Goal: Task Accomplishment & Management: Manage account settings

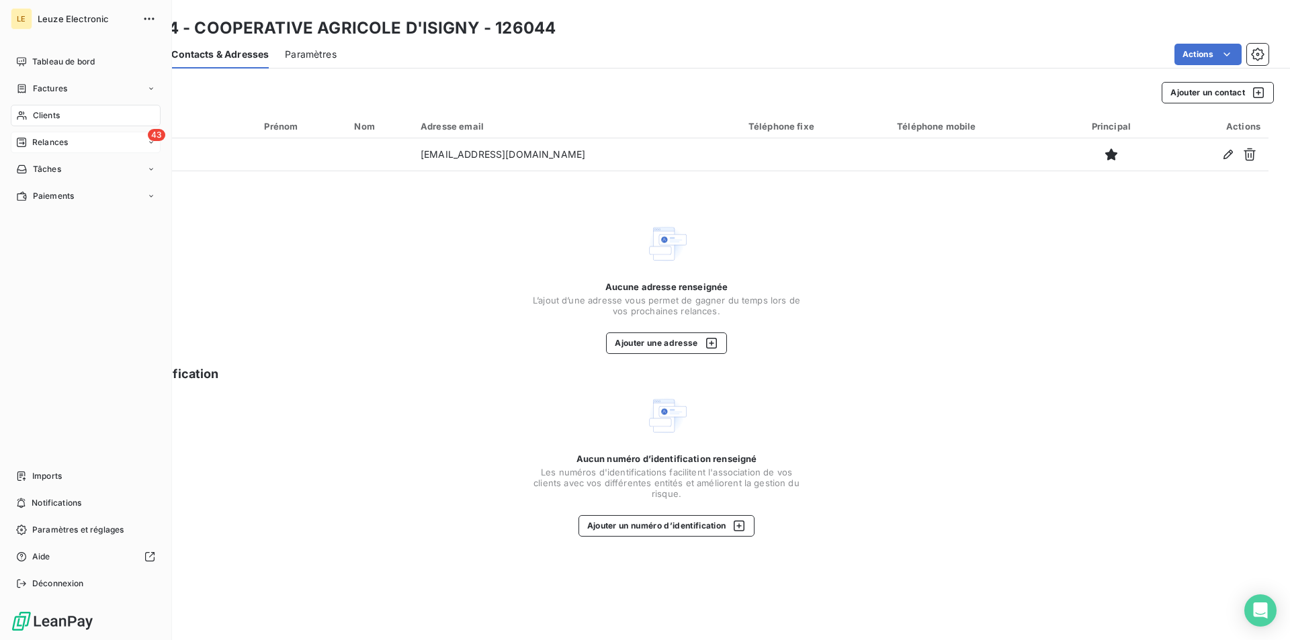
click at [60, 140] on span "Relances" at bounding box center [50, 142] width 36 height 12
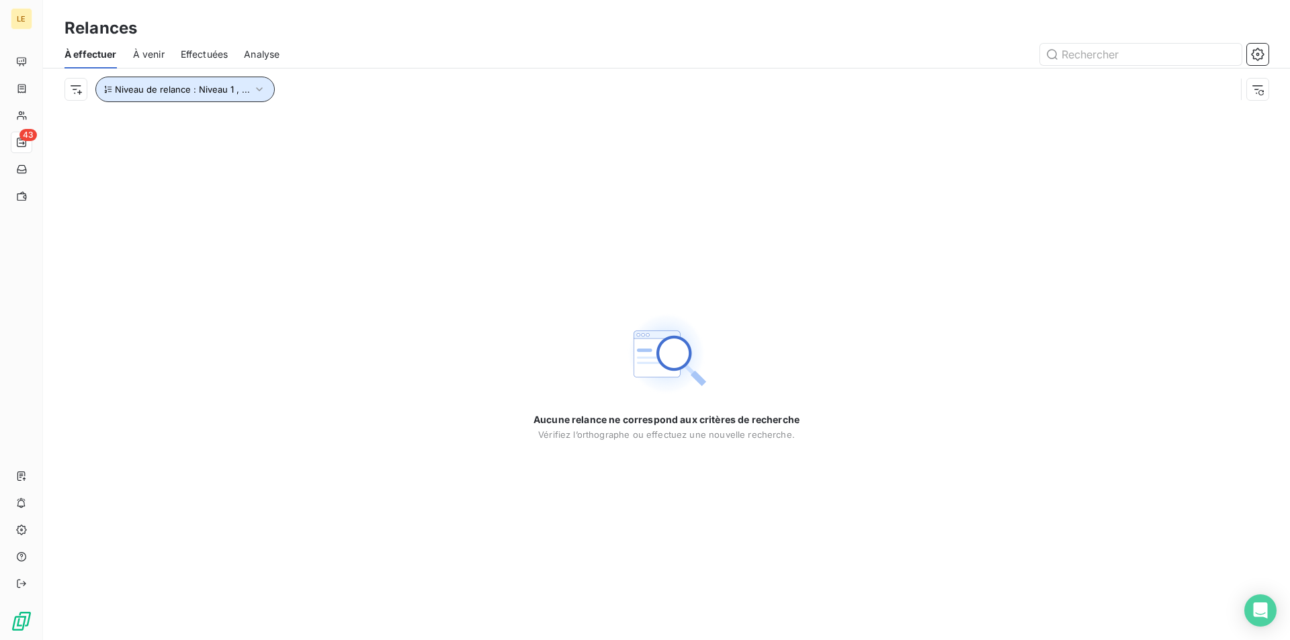
click at [258, 83] on icon "button" at bounding box center [259, 89] width 13 height 13
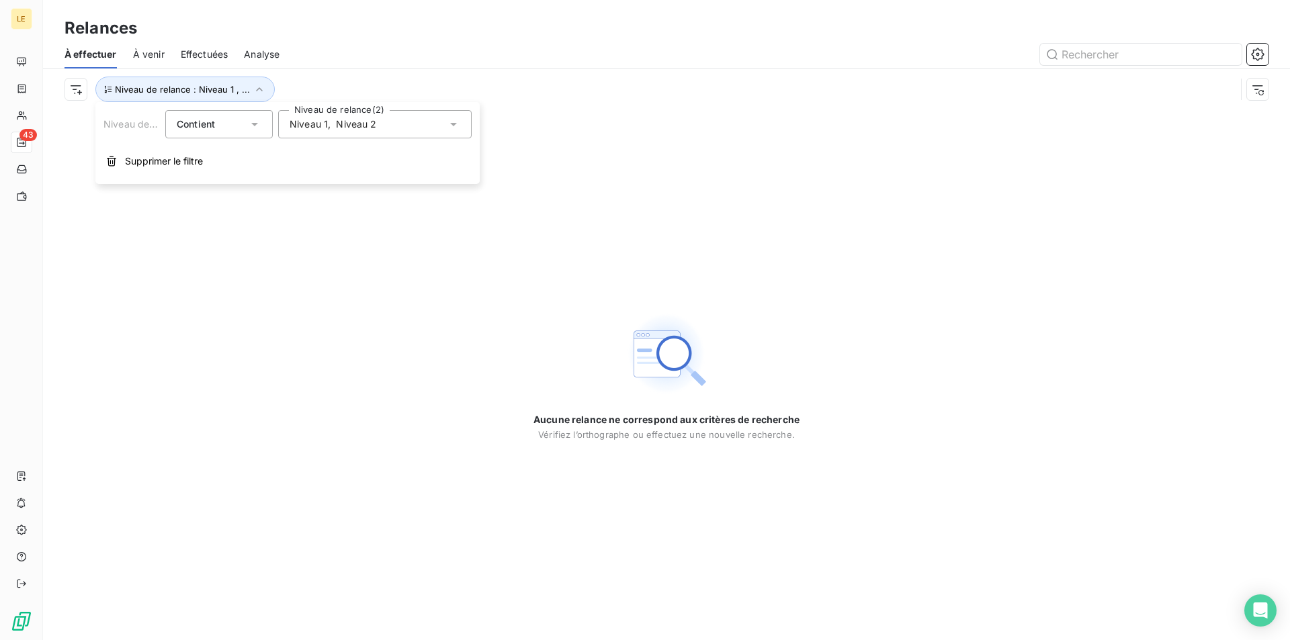
click at [429, 130] on div "Niveau 1 , Niveau 2" at bounding box center [374, 124] width 193 height 28
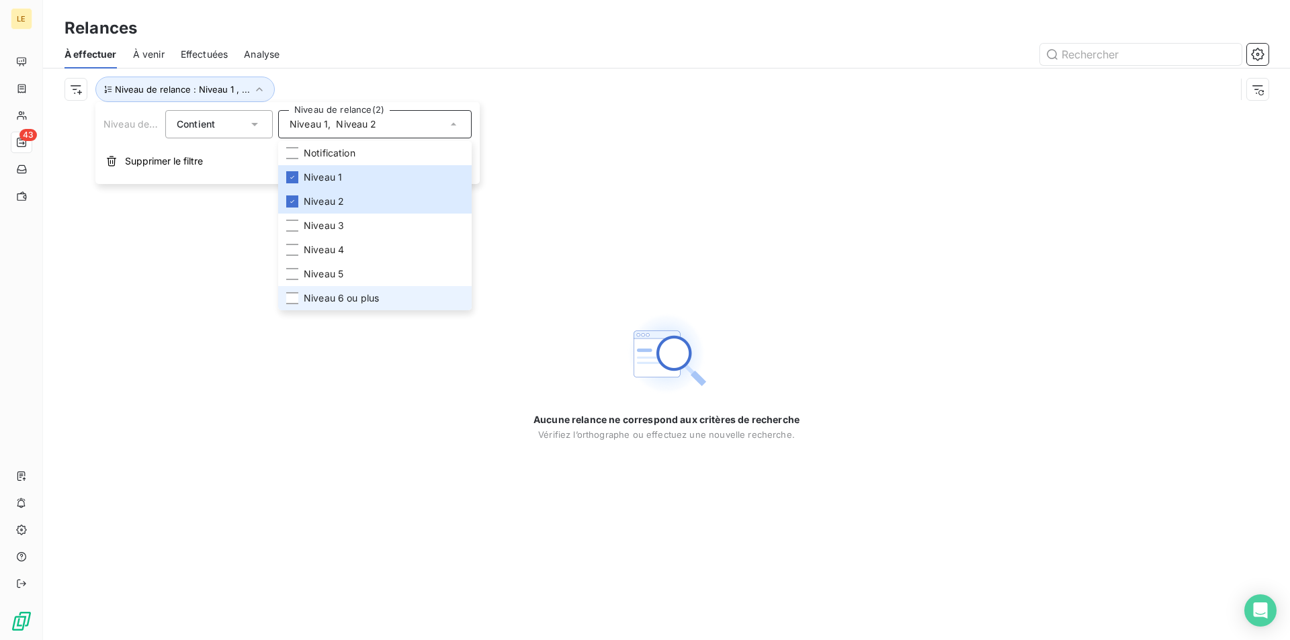
click at [355, 295] on span "Niveau 6 ou plus" at bounding box center [341, 298] width 75 height 13
click at [278, 394] on div "Aucune relance ne correspond aux critères de recherche [PERSON_NAME] l’orthogra…" at bounding box center [666, 375] width 1247 height 530
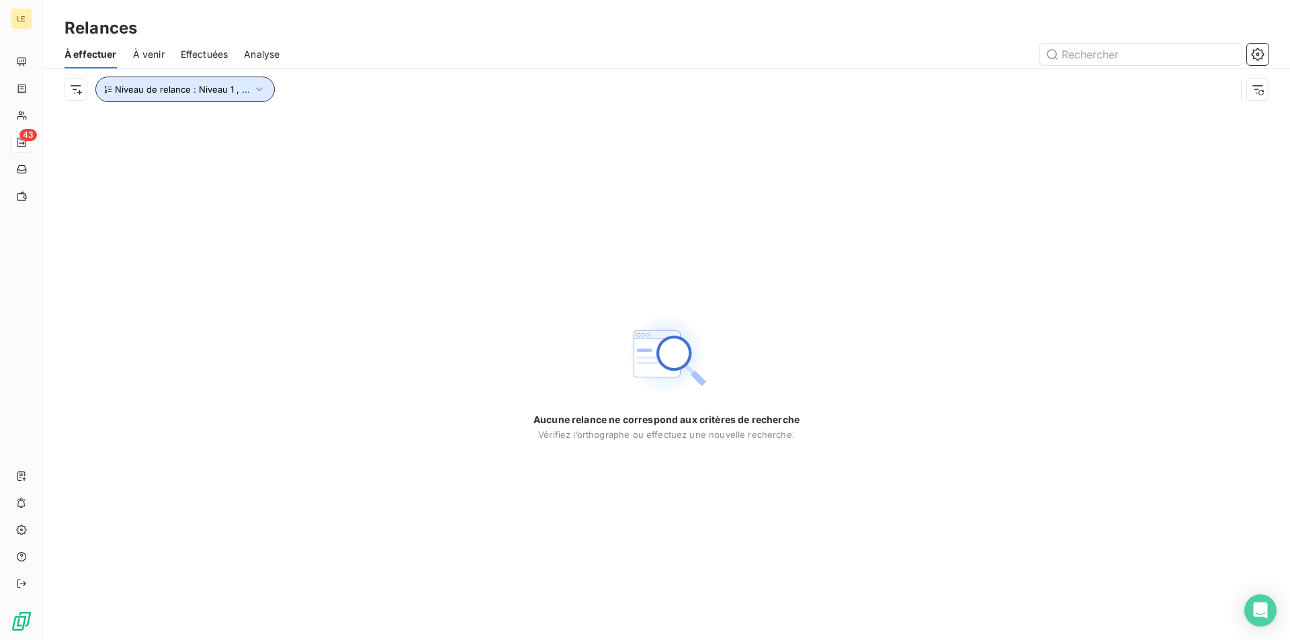
click at [243, 99] on button "Niveau de relance : Niveau 1 , ..." at bounding box center [184, 90] width 179 height 26
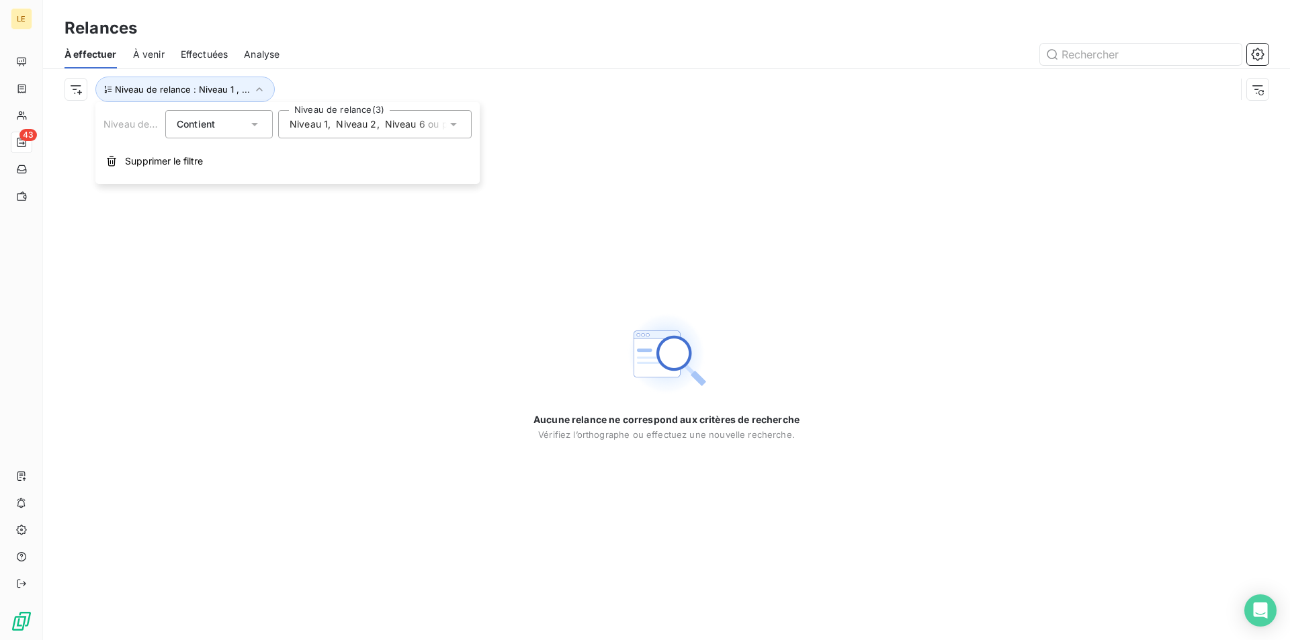
click at [388, 118] on span "Niveau 6 ou plus" at bounding box center [422, 124] width 75 height 13
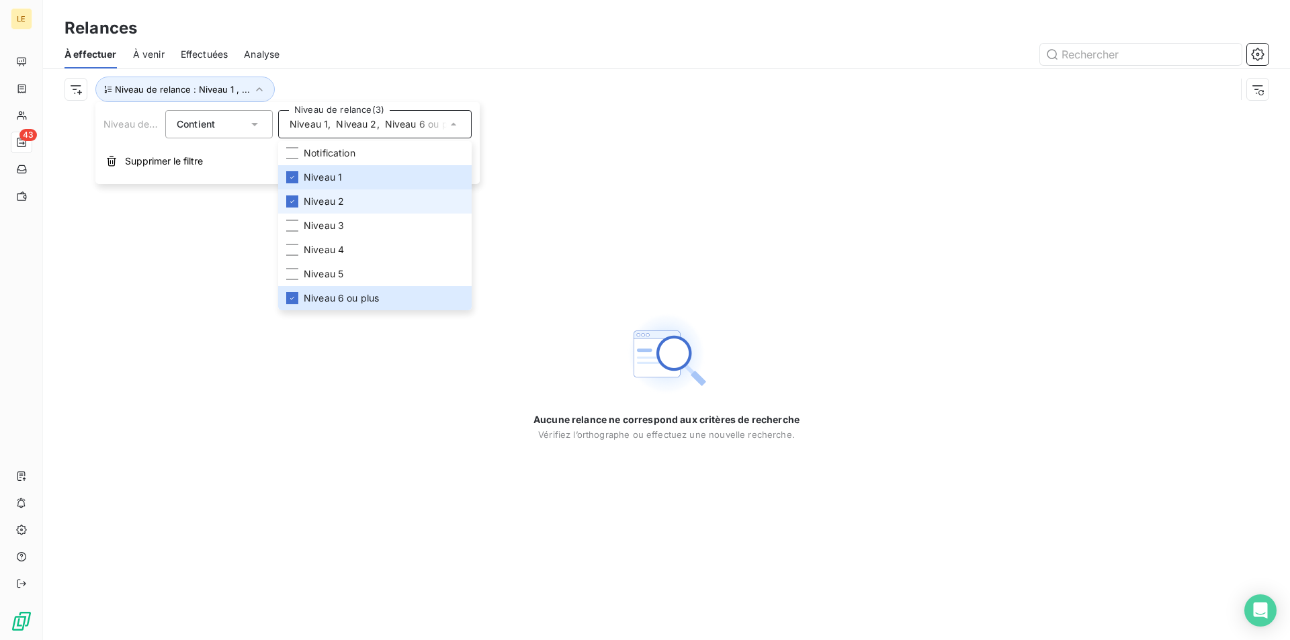
click at [373, 205] on li "Niveau 2" at bounding box center [374, 201] width 193 height 24
click at [369, 178] on li "Niveau 1" at bounding box center [374, 177] width 193 height 24
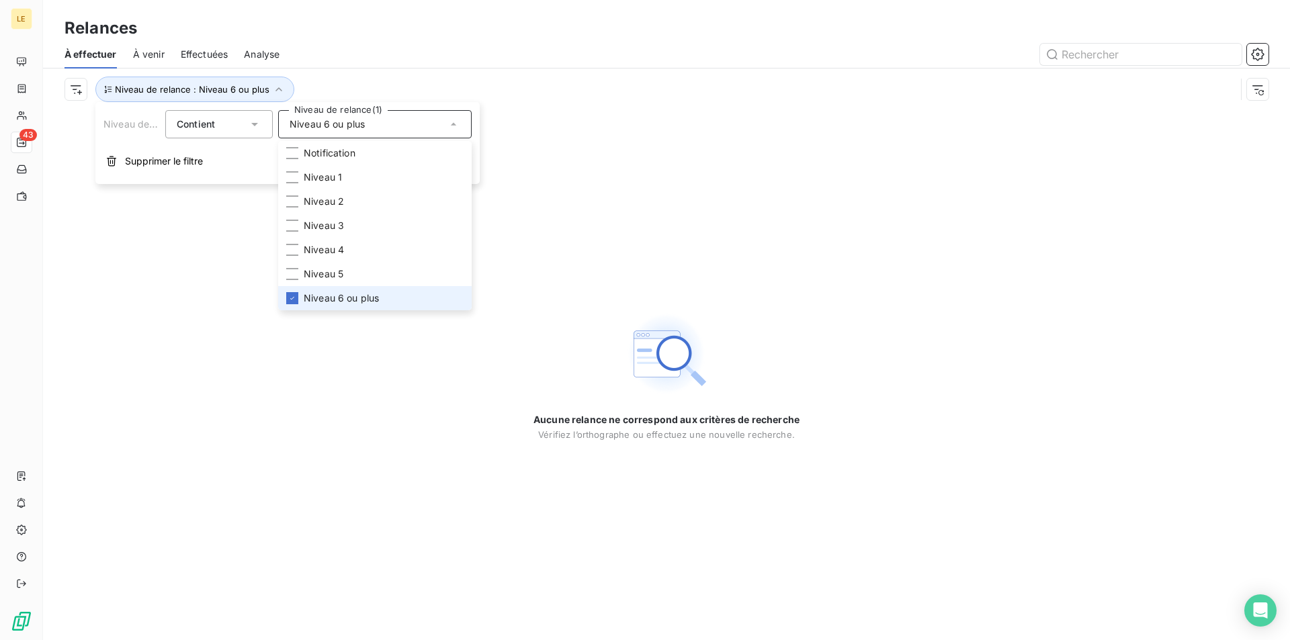
click at [310, 302] on span "Niveau 6 ou plus" at bounding box center [341, 298] width 75 height 13
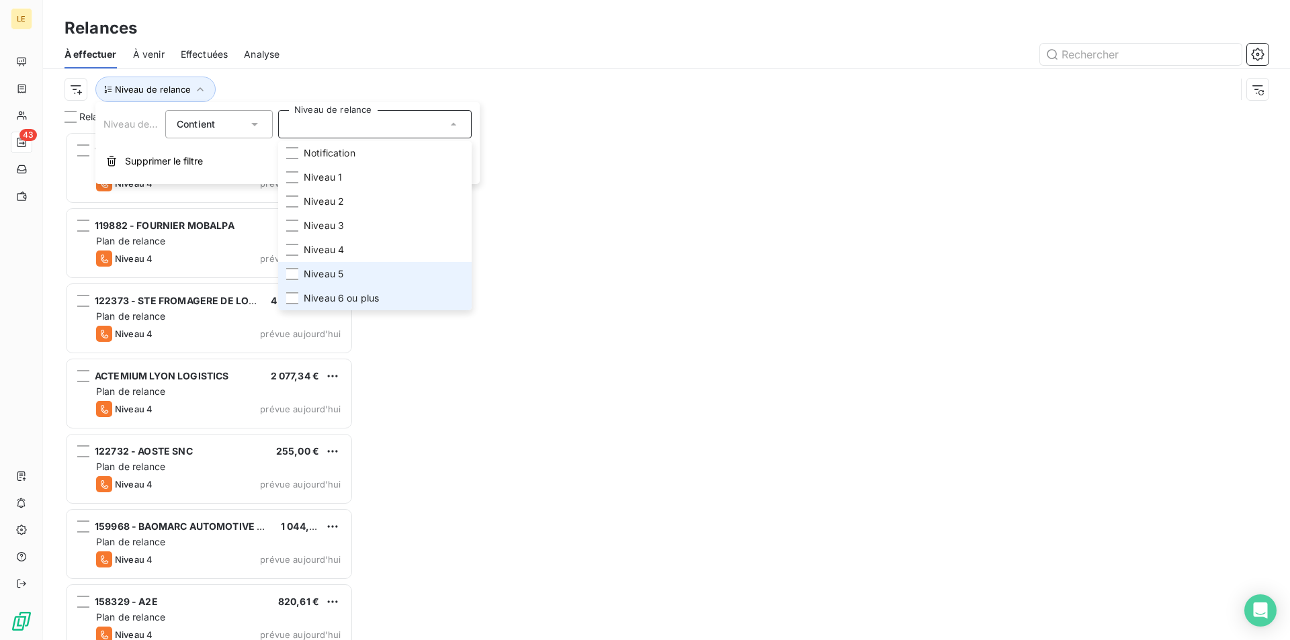
scroll to position [497, 277]
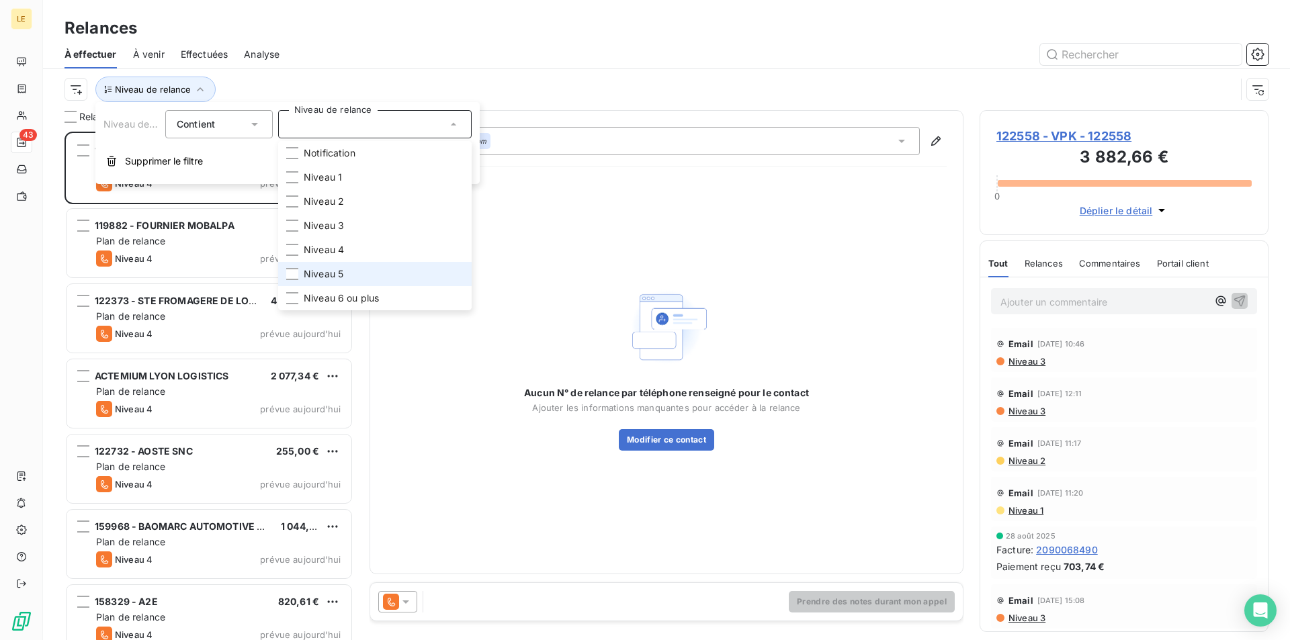
click at [323, 274] on span "Niveau 5" at bounding box center [324, 273] width 40 height 13
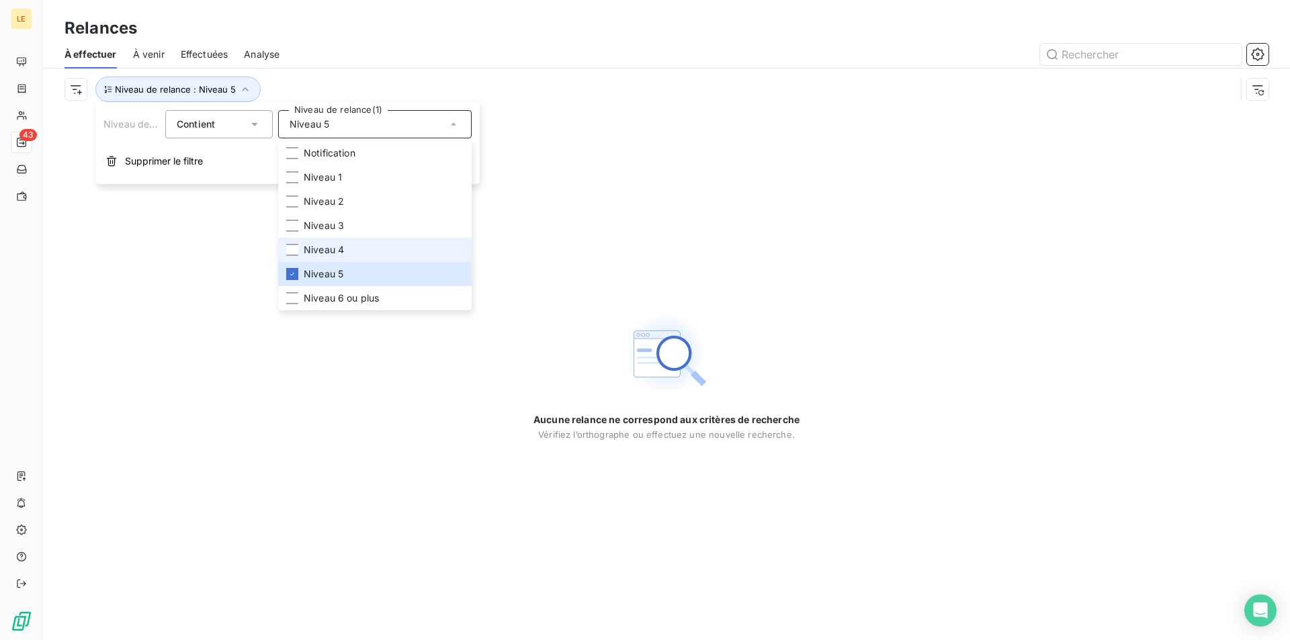
click at [316, 249] on span "Niveau 4" at bounding box center [324, 249] width 40 height 13
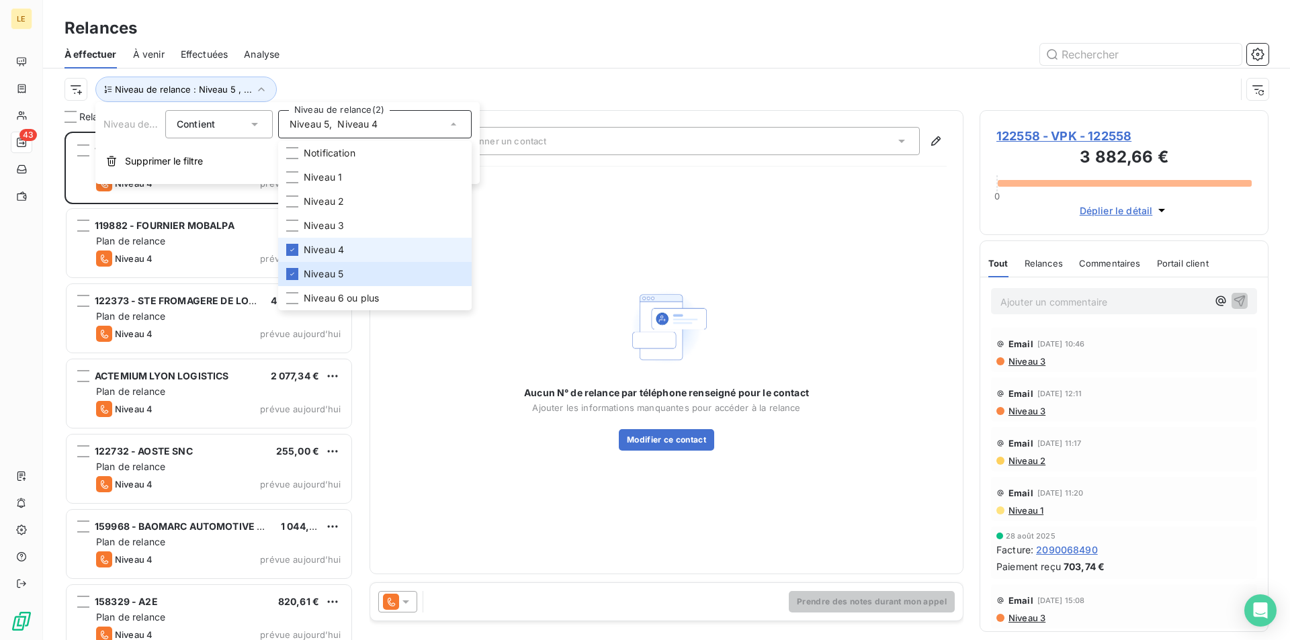
scroll to position [497, 277]
click at [313, 244] on span "Niveau 4" at bounding box center [324, 249] width 40 height 13
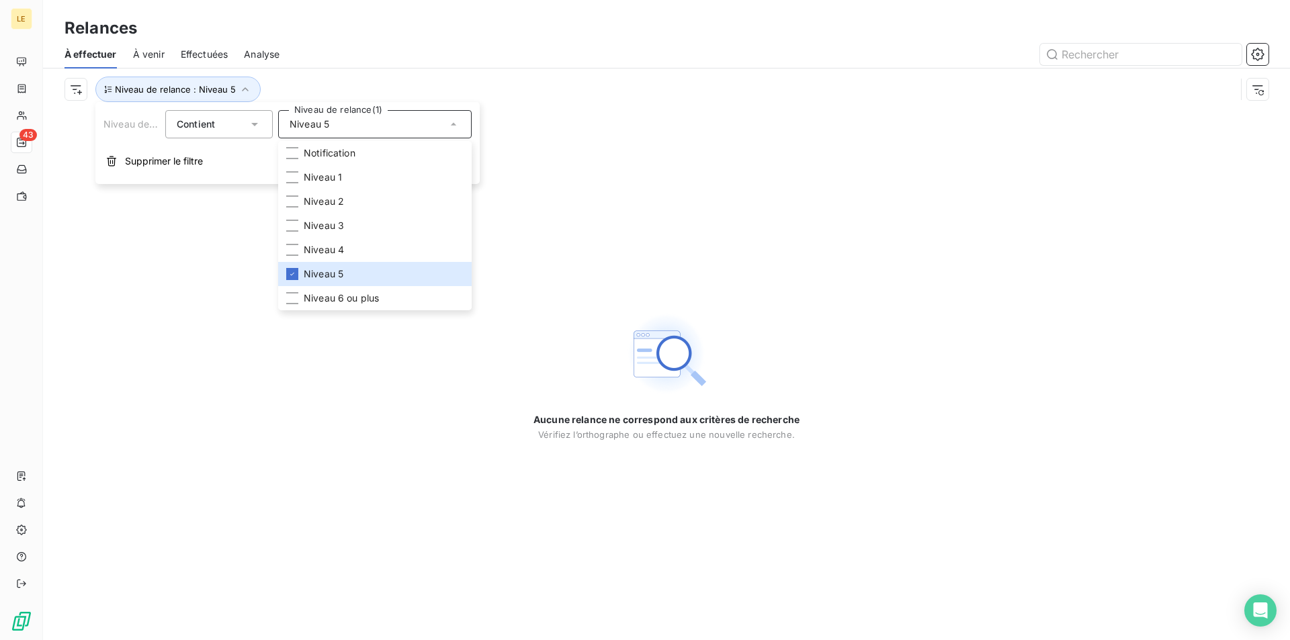
click at [181, 257] on div "Aucune relance ne correspond aux critères de recherche [PERSON_NAME] l’orthogra…" at bounding box center [666, 375] width 1247 height 530
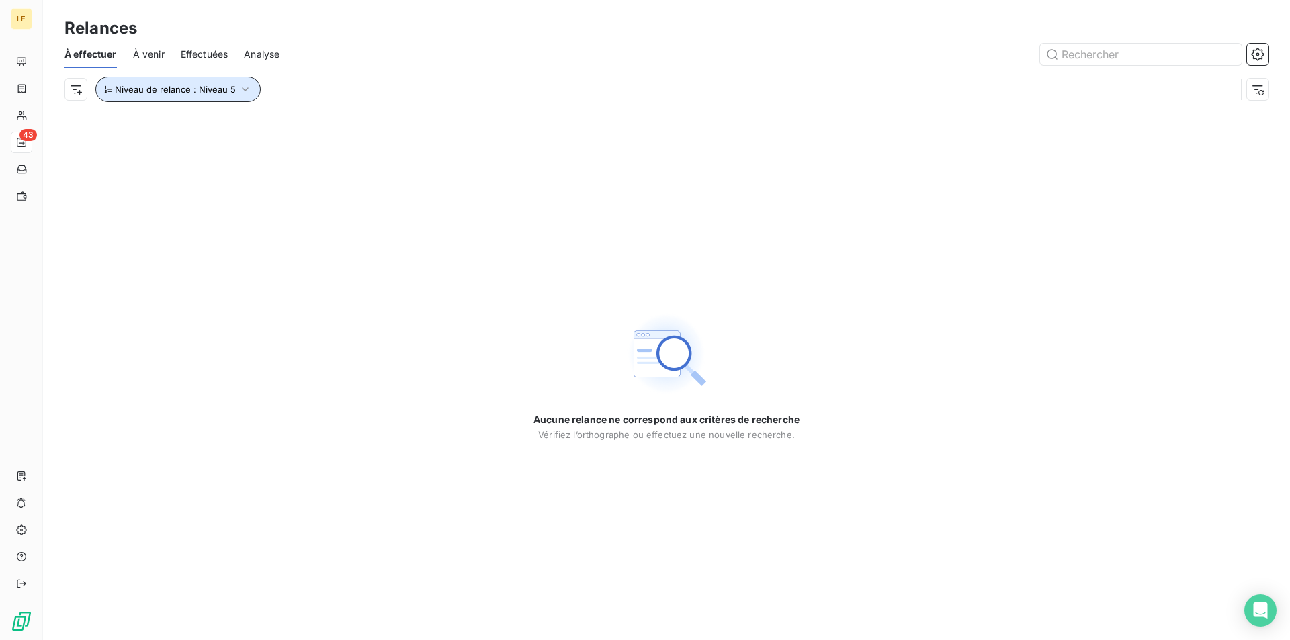
click at [214, 81] on button "Niveau de relance : Niveau 5" at bounding box center [177, 90] width 165 height 26
click at [317, 120] on span "Niveau 5" at bounding box center [309, 124] width 40 height 13
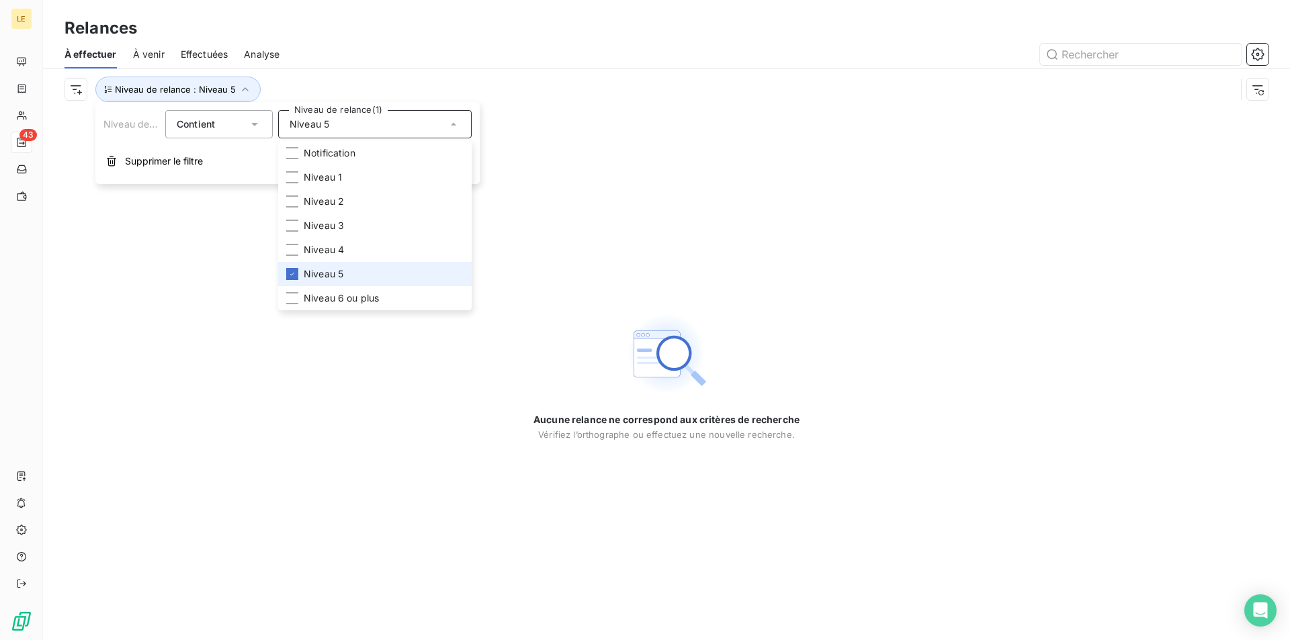
click at [355, 272] on li "Niveau 5" at bounding box center [374, 274] width 193 height 24
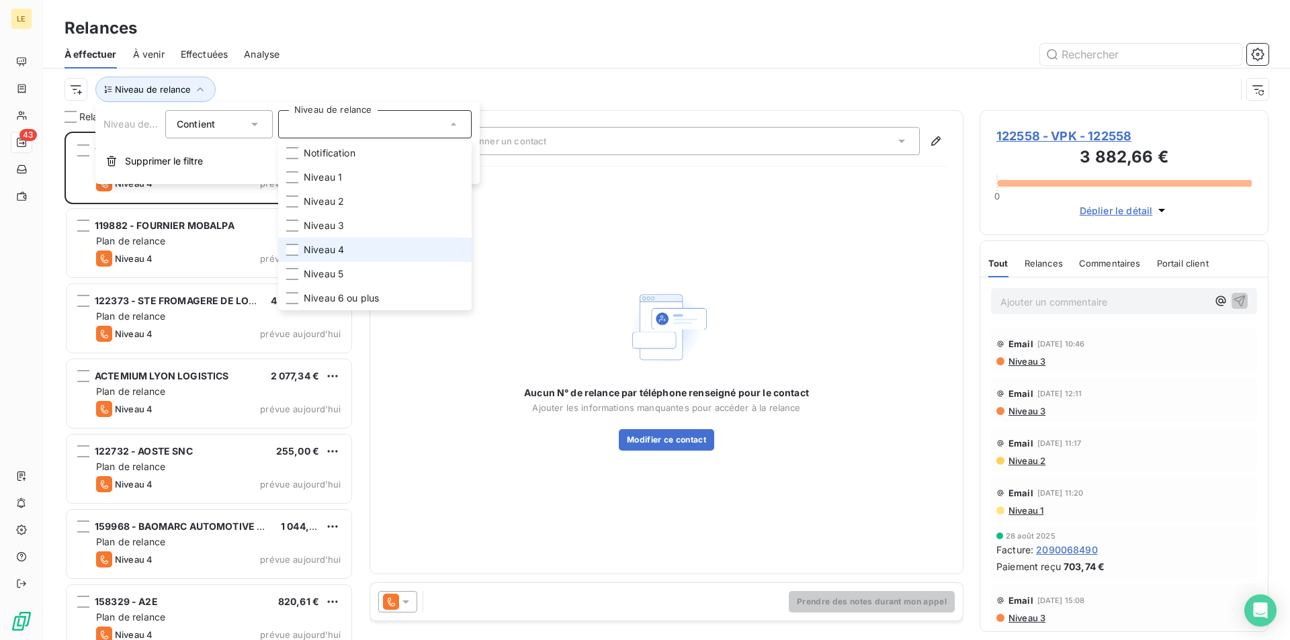
scroll to position [497, 277]
click at [345, 249] on li "Niveau 4" at bounding box center [374, 250] width 193 height 24
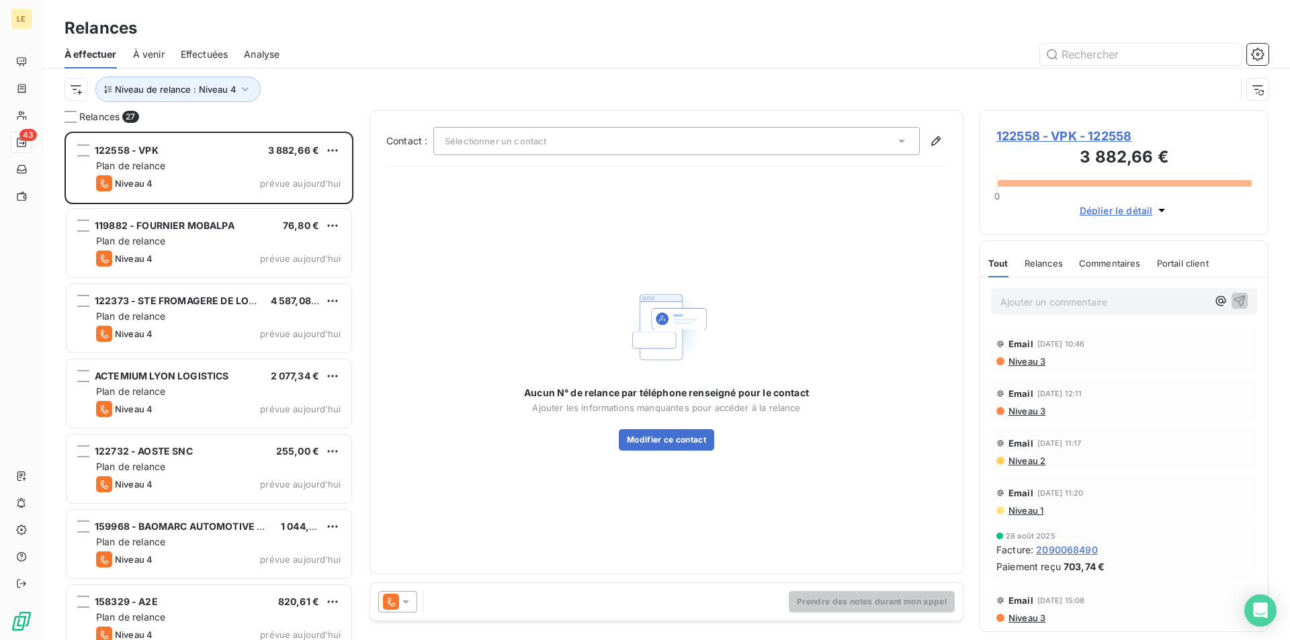
click at [390, 82] on div "Niveau de relance : Niveau 4" at bounding box center [649, 90] width 1171 height 26
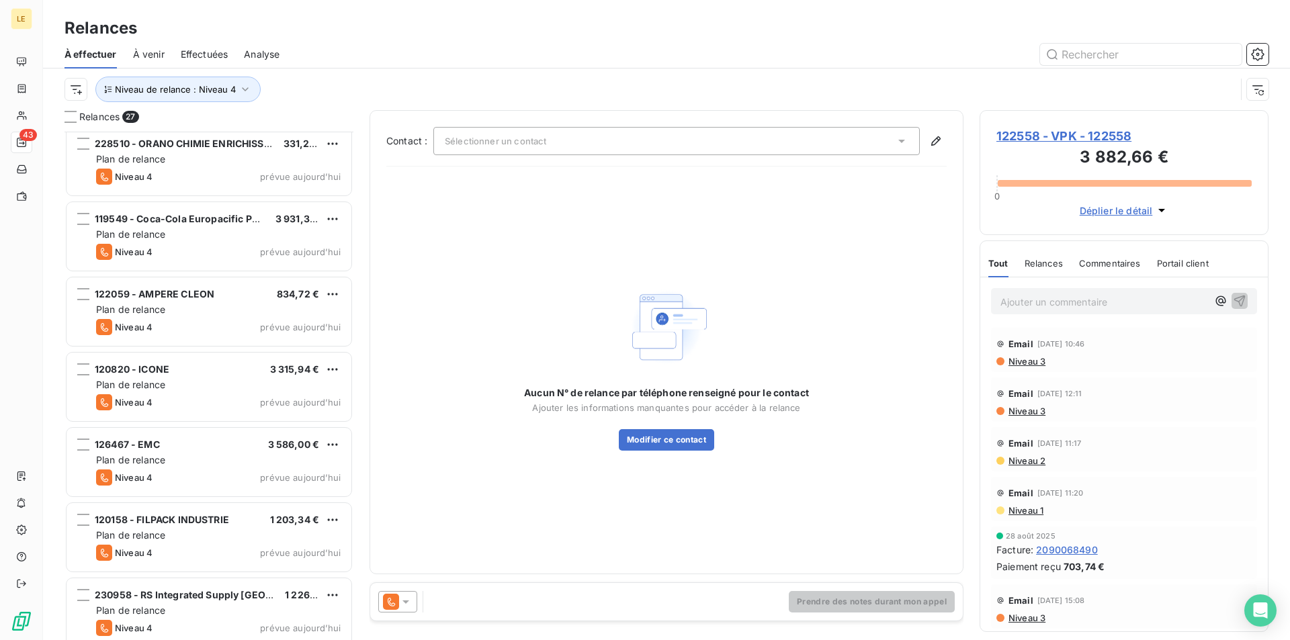
scroll to position [1523, 0]
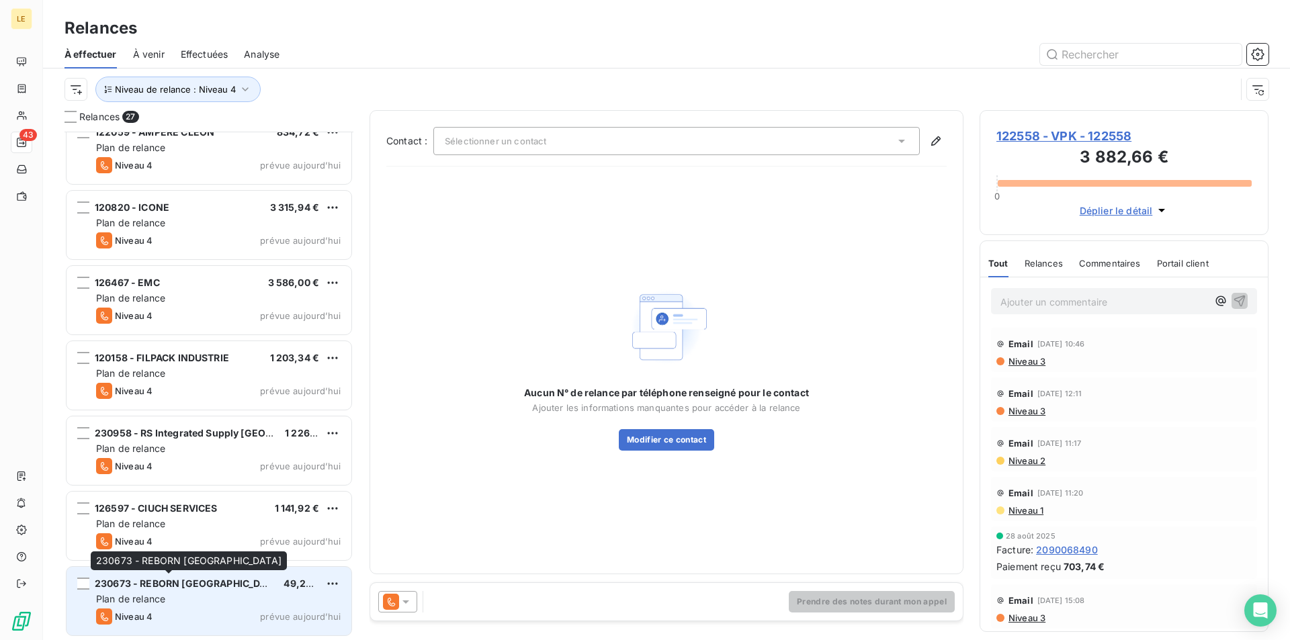
click at [201, 586] on span "230673 - REBORN [GEOGRAPHIC_DATA]" at bounding box center [188, 583] width 187 height 11
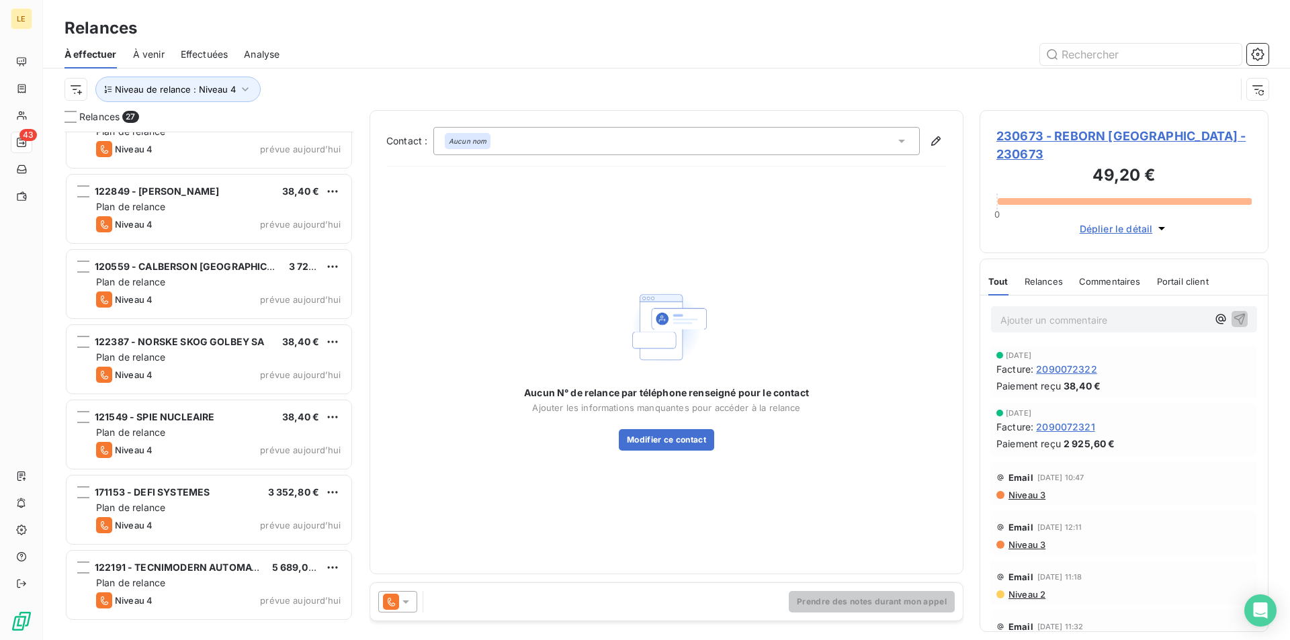
scroll to position [583, 0]
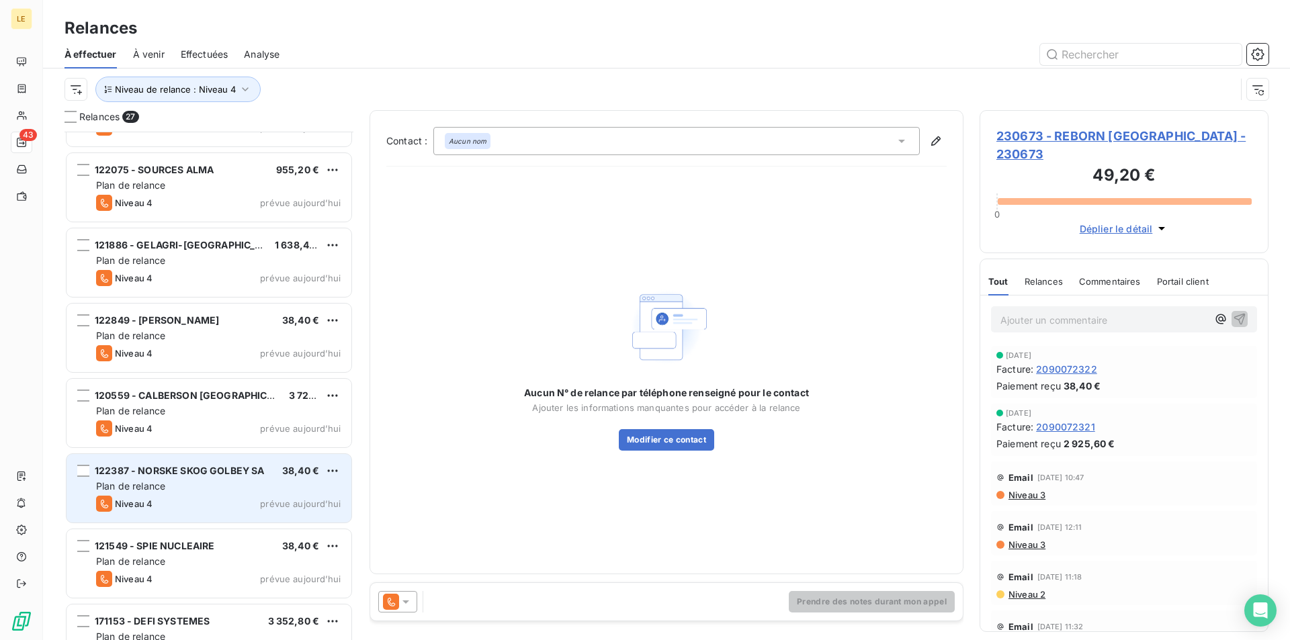
click at [207, 510] on div "Niveau 4 prévue aujourd’hui" at bounding box center [218, 504] width 244 height 16
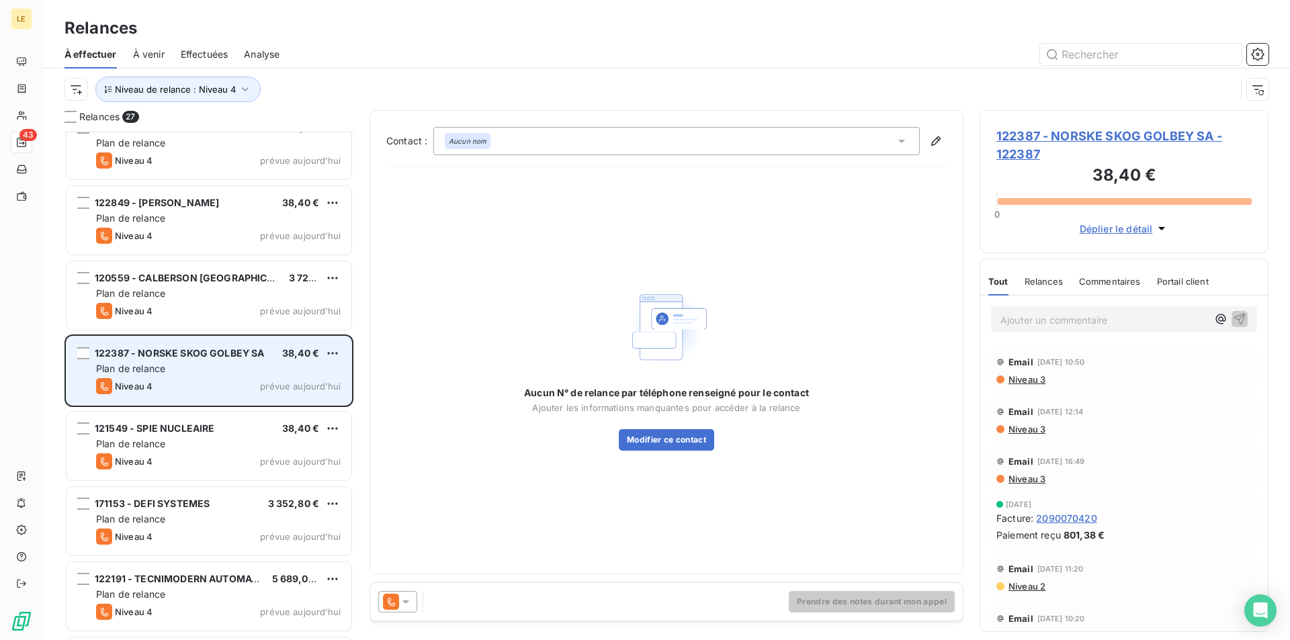
scroll to position [852, 0]
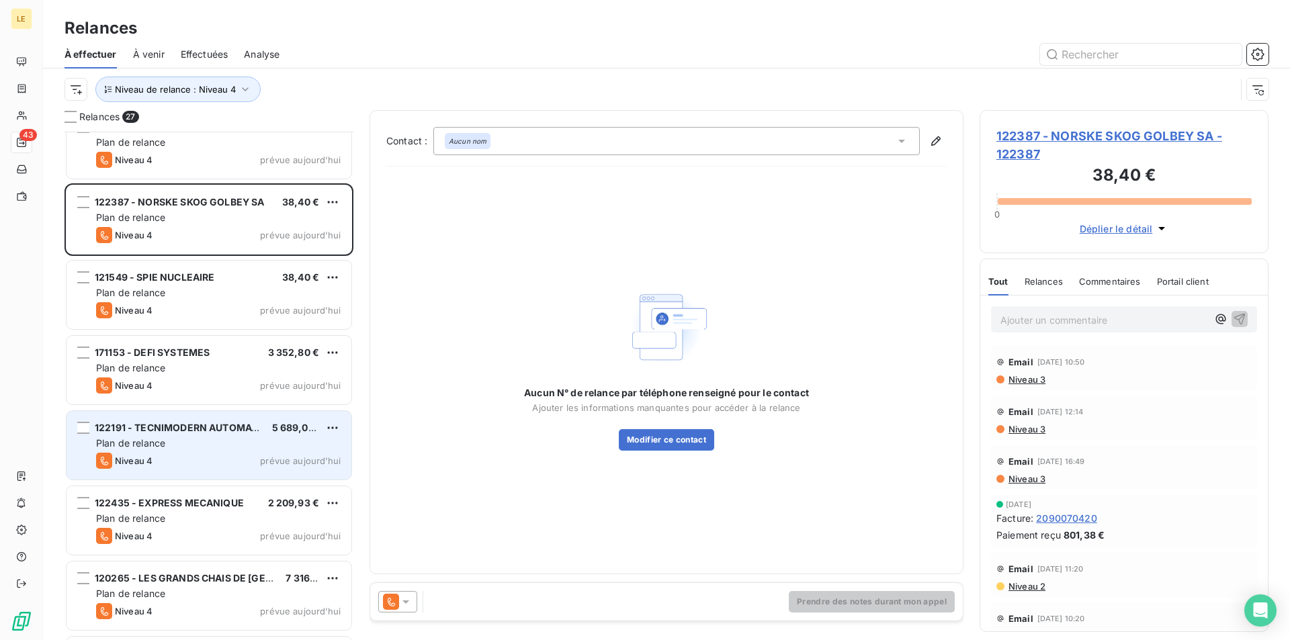
click at [199, 426] on span "122191 - TECNIMODERN AUTOMATION" at bounding box center [185, 427] width 181 height 11
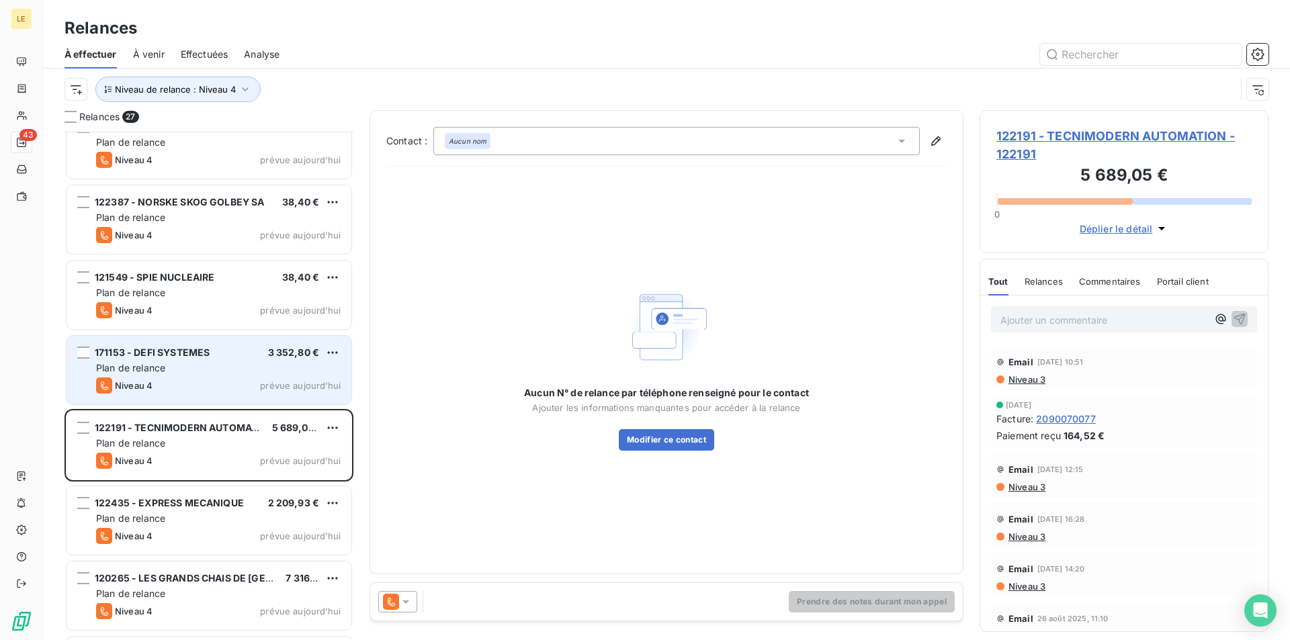
click at [197, 390] on div "Niveau 4 prévue aujourd’hui" at bounding box center [218, 385] width 244 height 16
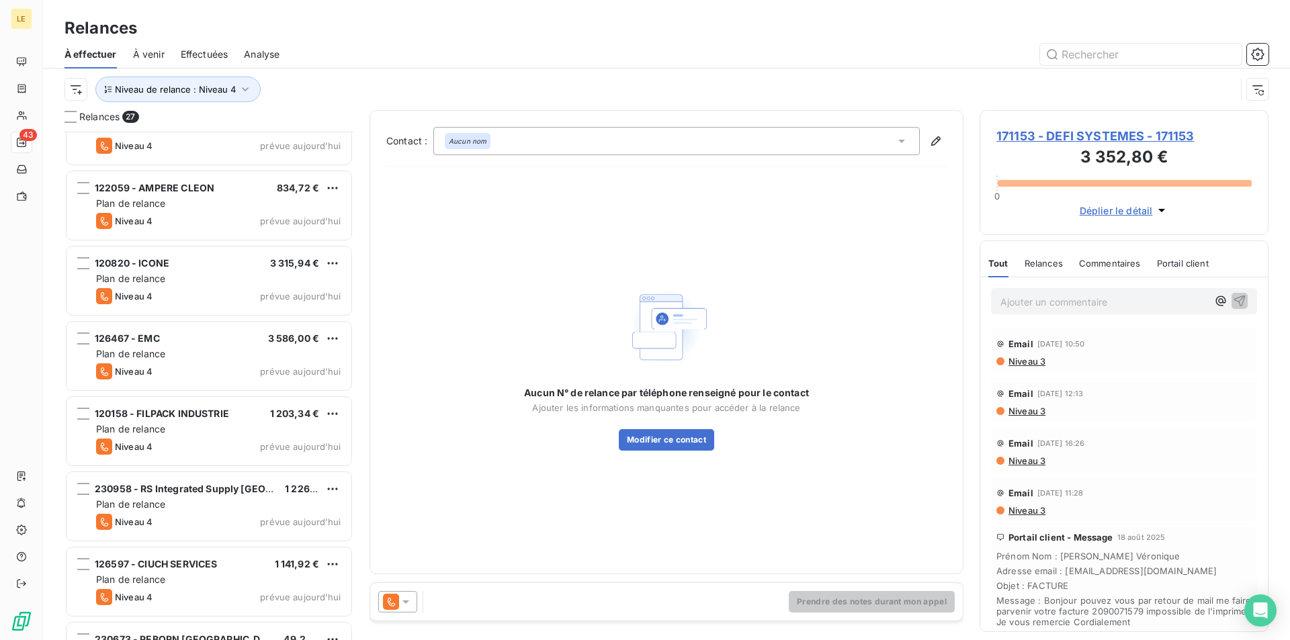
scroll to position [1523, 0]
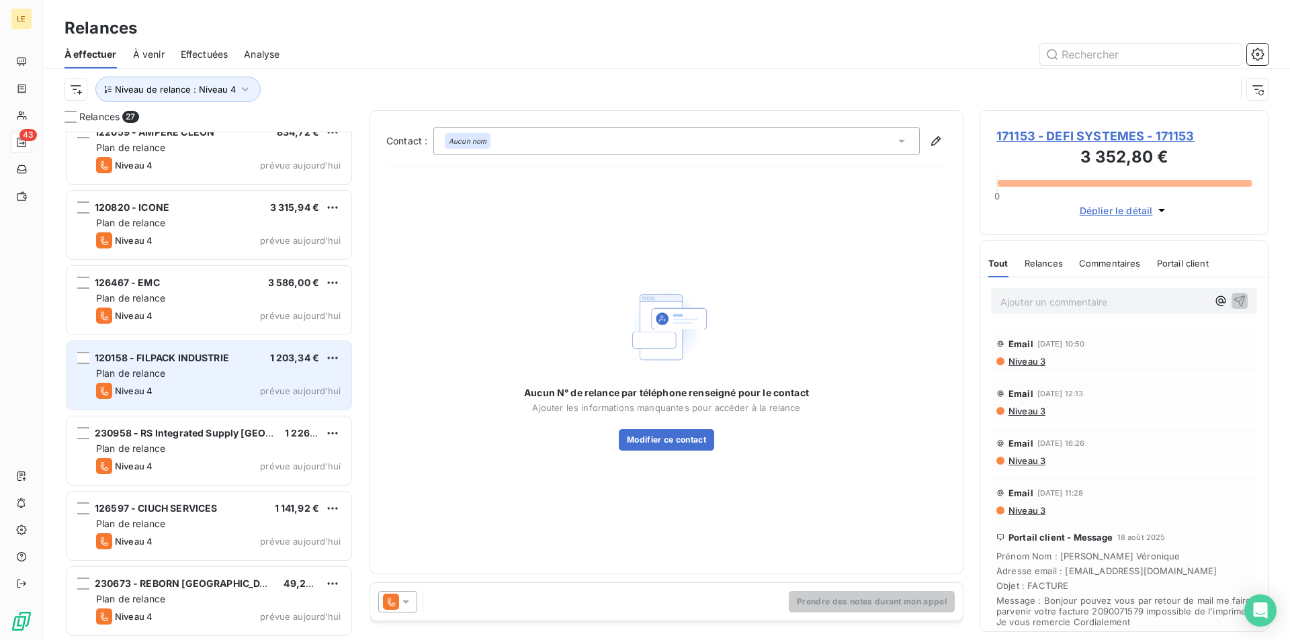
click at [205, 394] on div "Niveau 4 prévue aujourd’hui" at bounding box center [218, 391] width 244 height 16
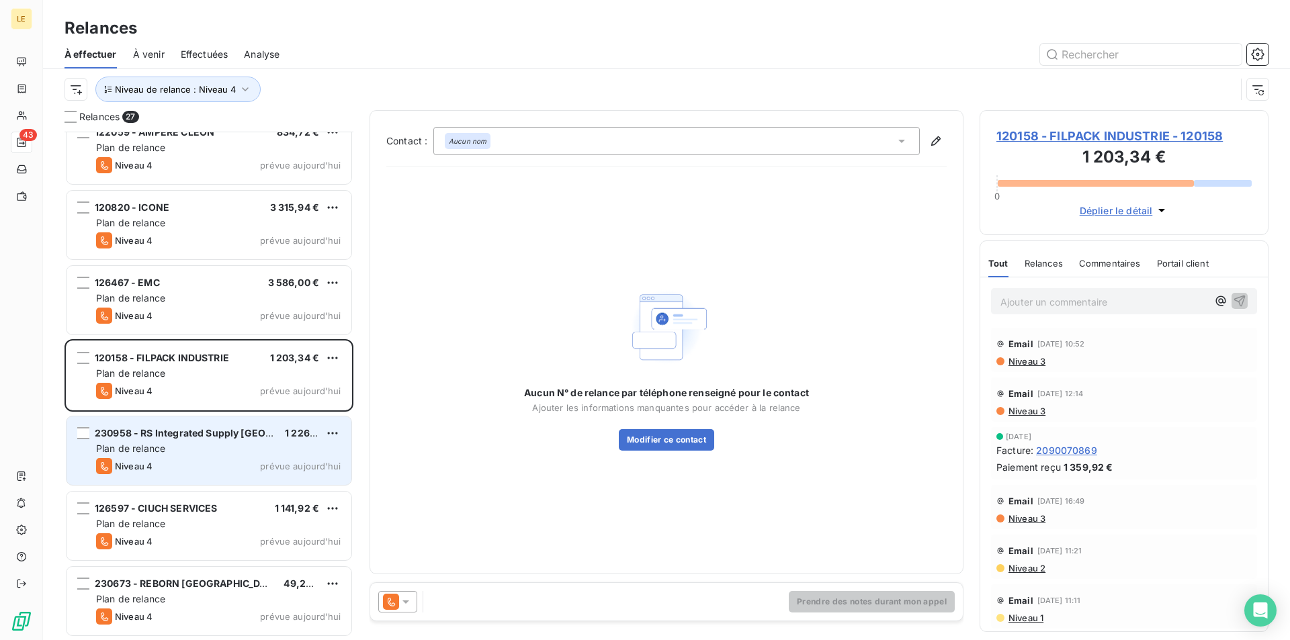
click at [191, 448] on div "Plan de relance" at bounding box center [218, 448] width 244 height 13
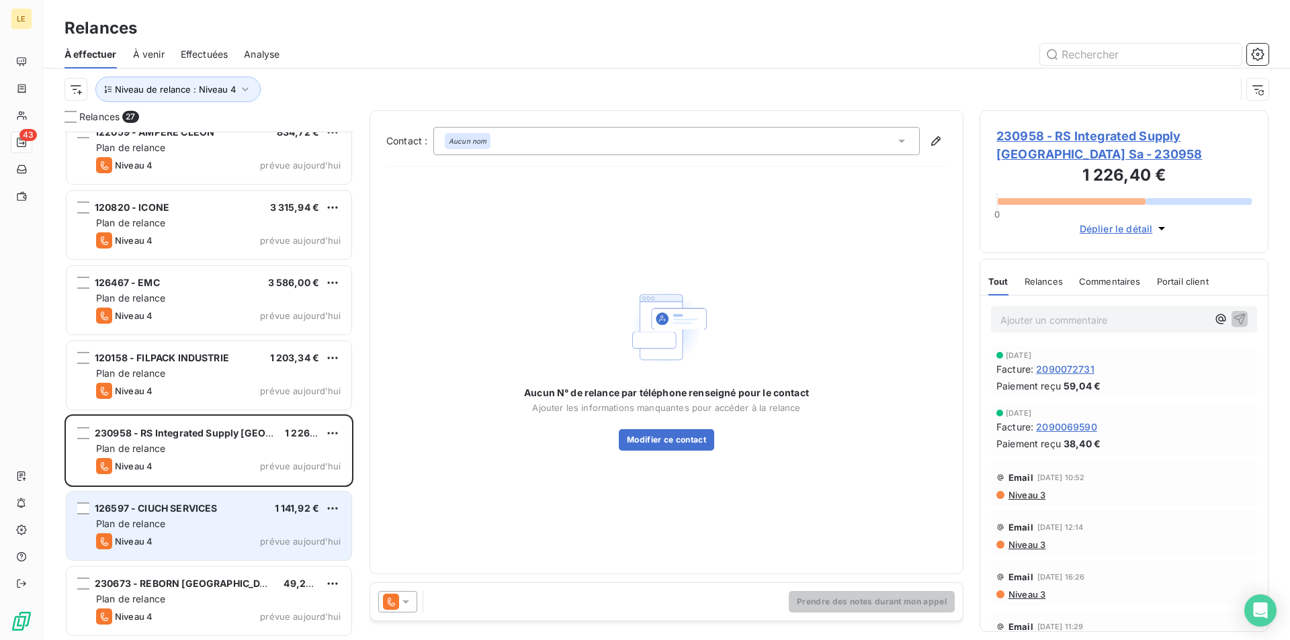
click at [186, 517] on div "Plan de relance" at bounding box center [218, 523] width 244 height 13
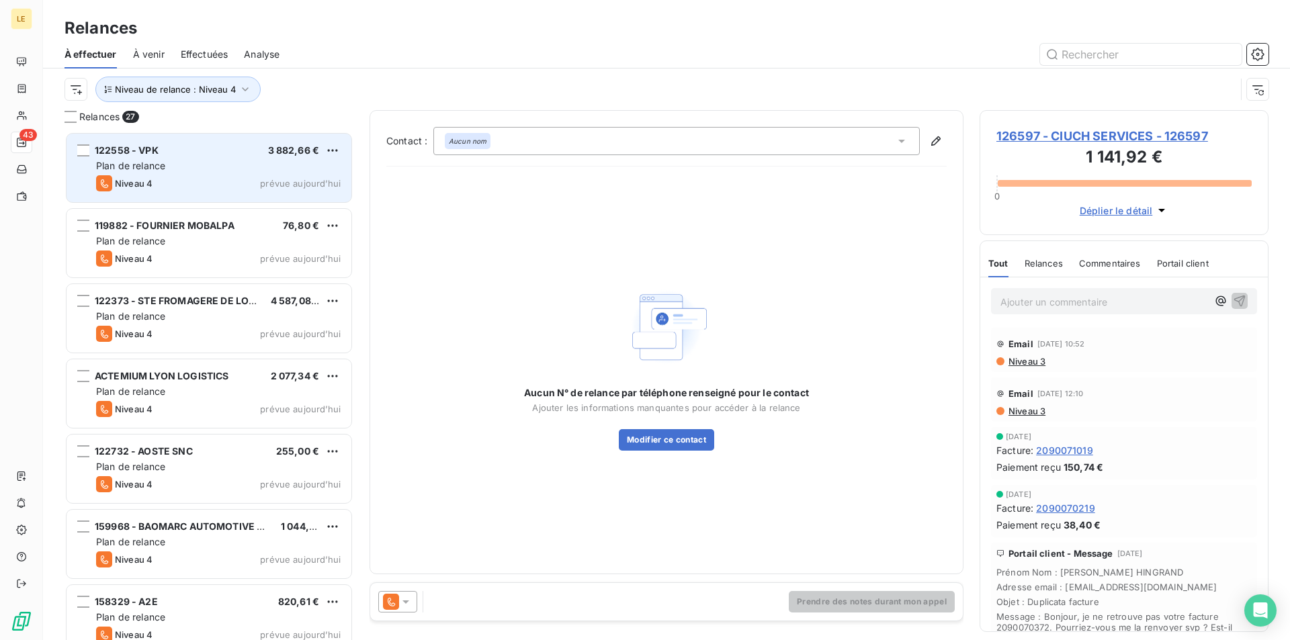
click at [199, 163] on div "Plan de relance" at bounding box center [218, 165] width 244 height 13
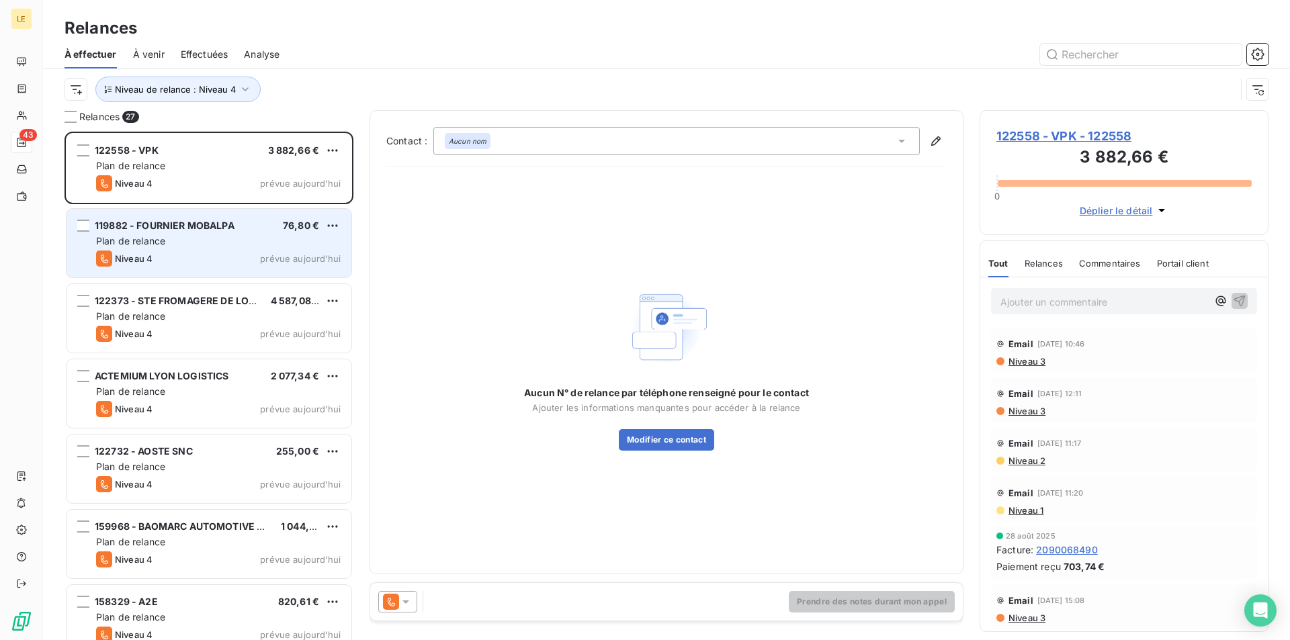
click at [221, 234] on div "Plan de relance" at bounding box center [218, 240] width 244 height 13
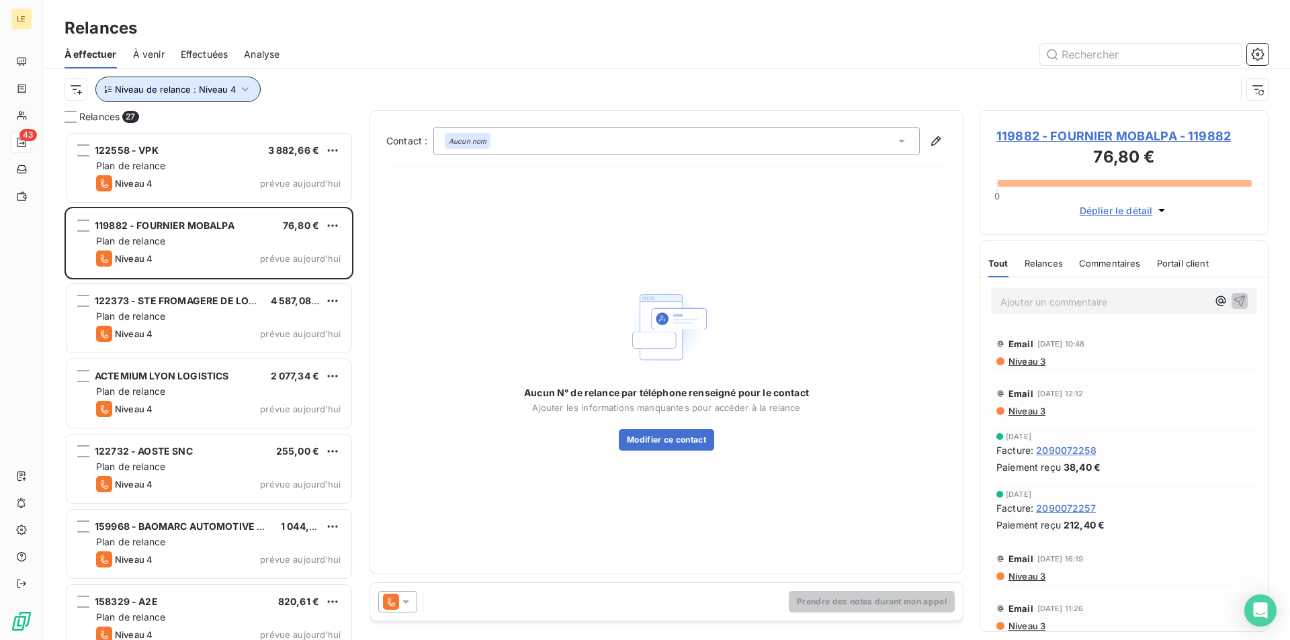
click at [157, 95] on button "Niveau de relance : Niveau 4" at bounding box center [177, 90] width 165 height 26
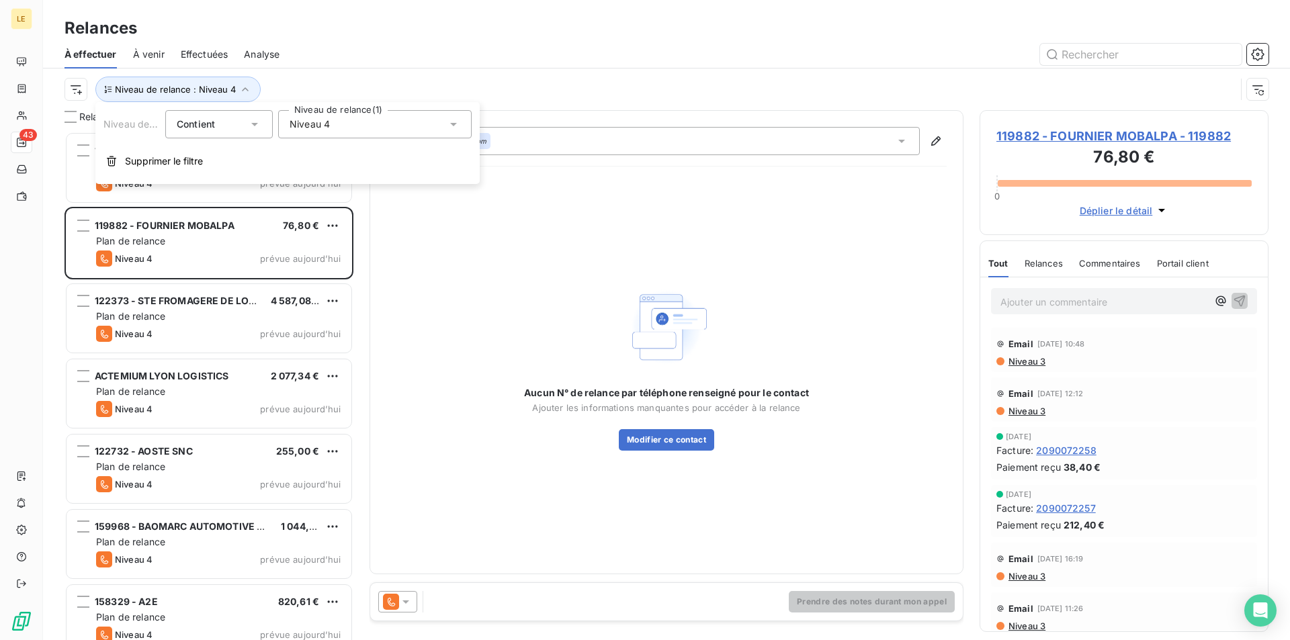
drag, startPoint x: 420, startPoint y: 138, endPoint x: 424, endPoint y: 124, distance: 14.7
click at [420, 138] on div "Niveau de relance Contient is Niveau de relance (1) Niveau 4 Supprimer le filtre" at bounding box center [287, 143] width 384 height 82
click at [420, 124] on div "Niveau 4" at bounding box center [374, 124] width 193 height 28
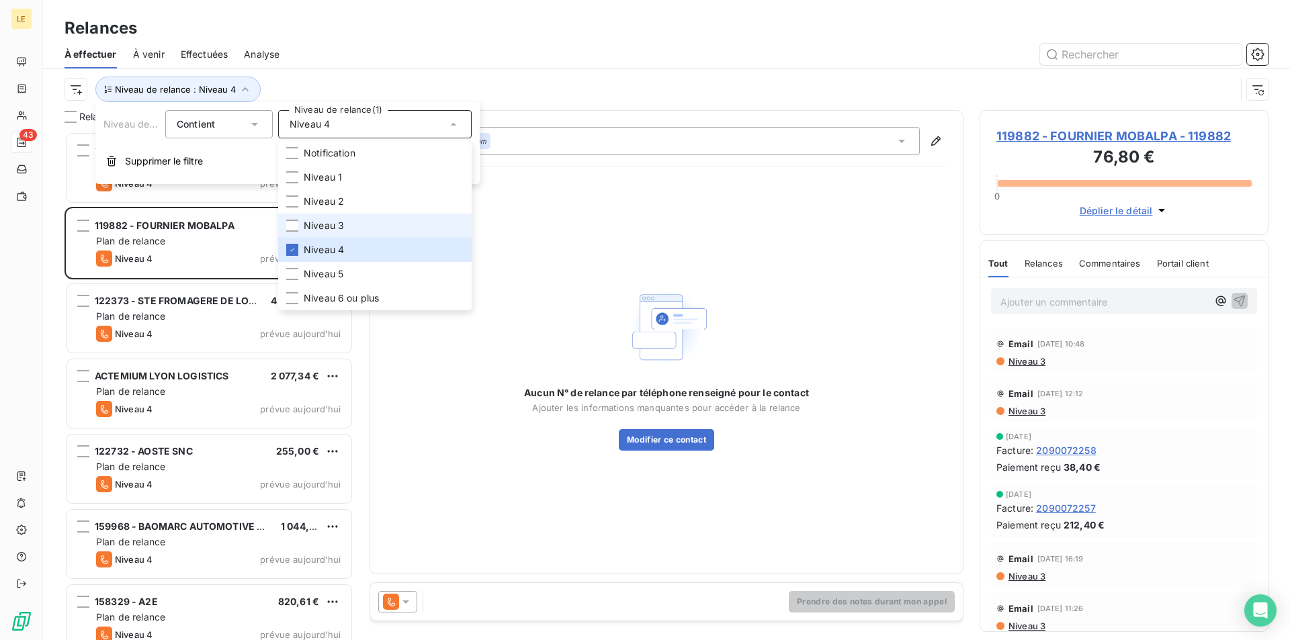
click at [339, 226] on span "Niveau 3" at bounding box center [324, 225] width 40 height 13
click at [329, 255] on span "Niveau 4" at bounding box center [324, 249] width 40 height 13
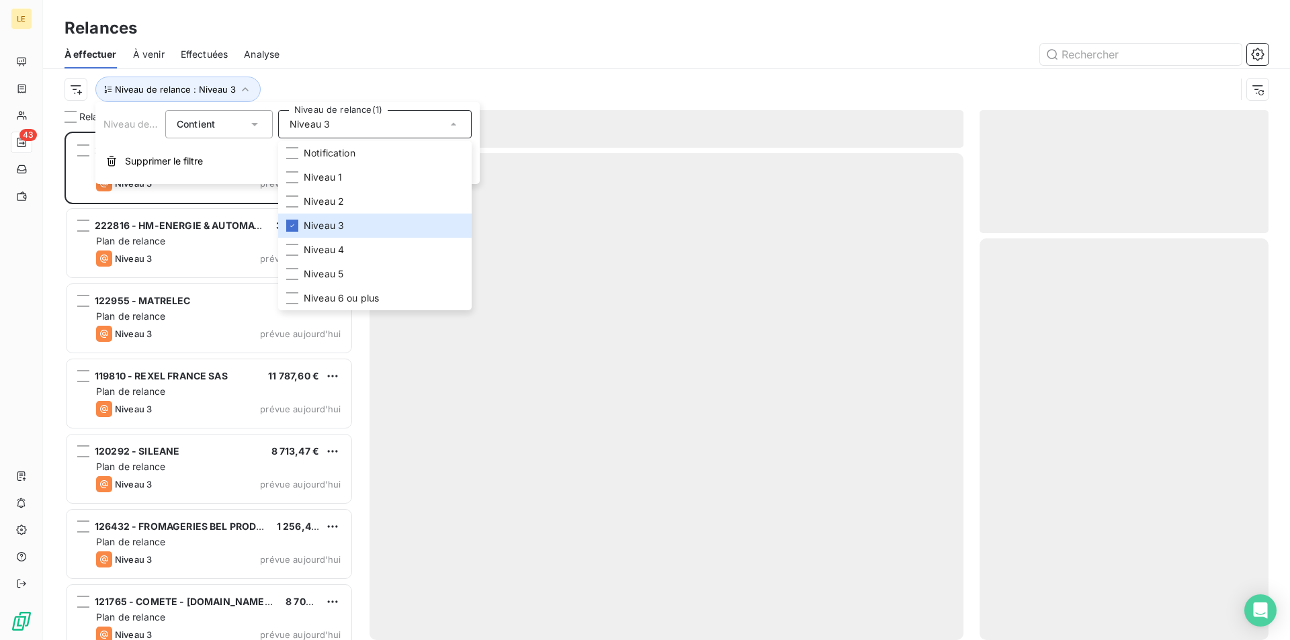
scroll to position [497, 277]
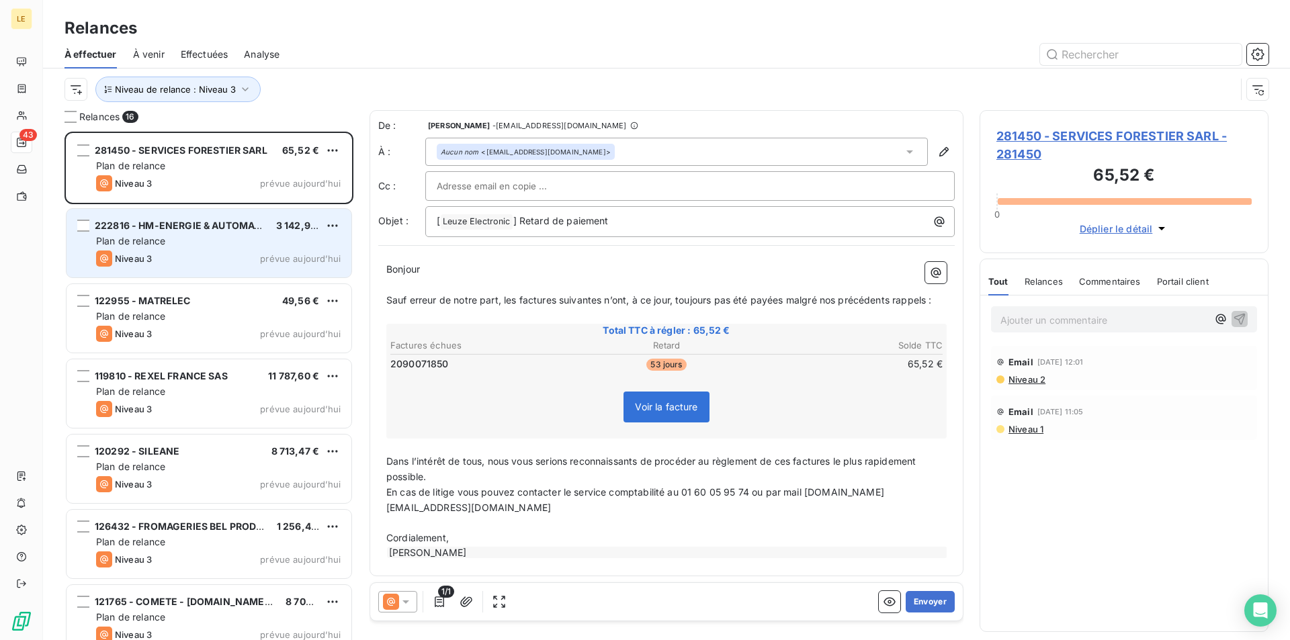
click at [281, 253] on span "prévue aujourd’hui" at bounding box center [300, 258] width 81 height 11
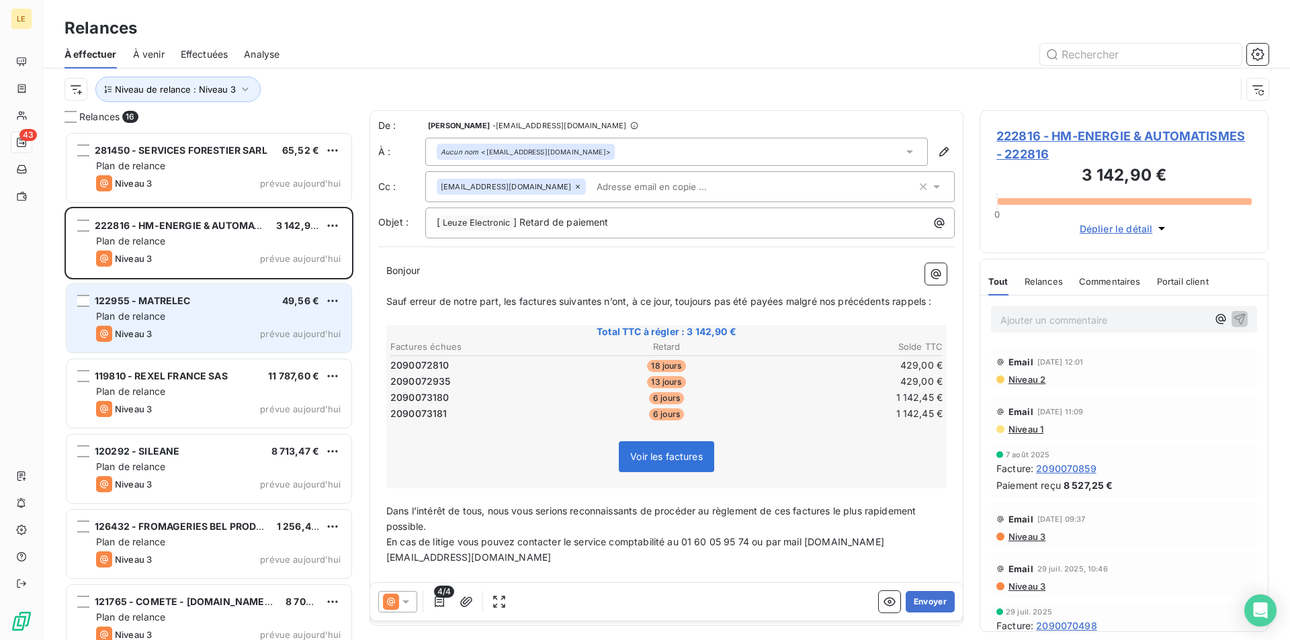
click at [271, 308] on div "122955 - MATRELEC 49,56 € Plan de relance Niveau 3 prévue [DATE]" at bounding box center [208, 318] width 285 height 69
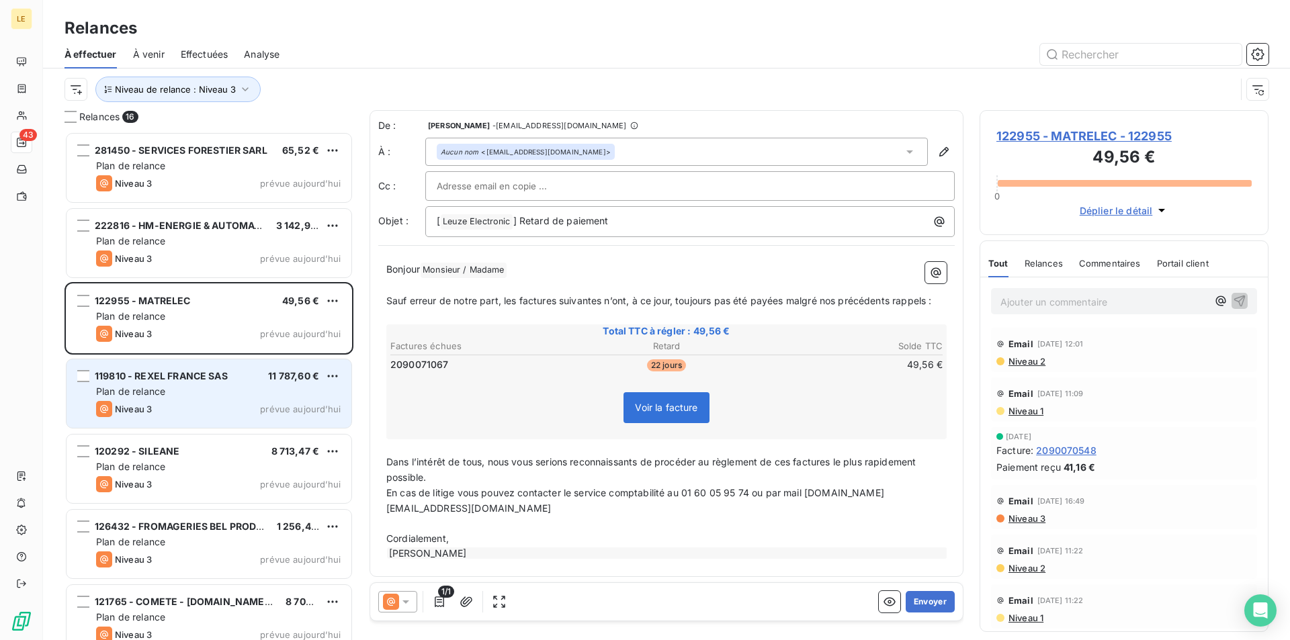
click at [297, 386] on div "Plan de relance" at bounding box center [218, 391] width 244 height 13
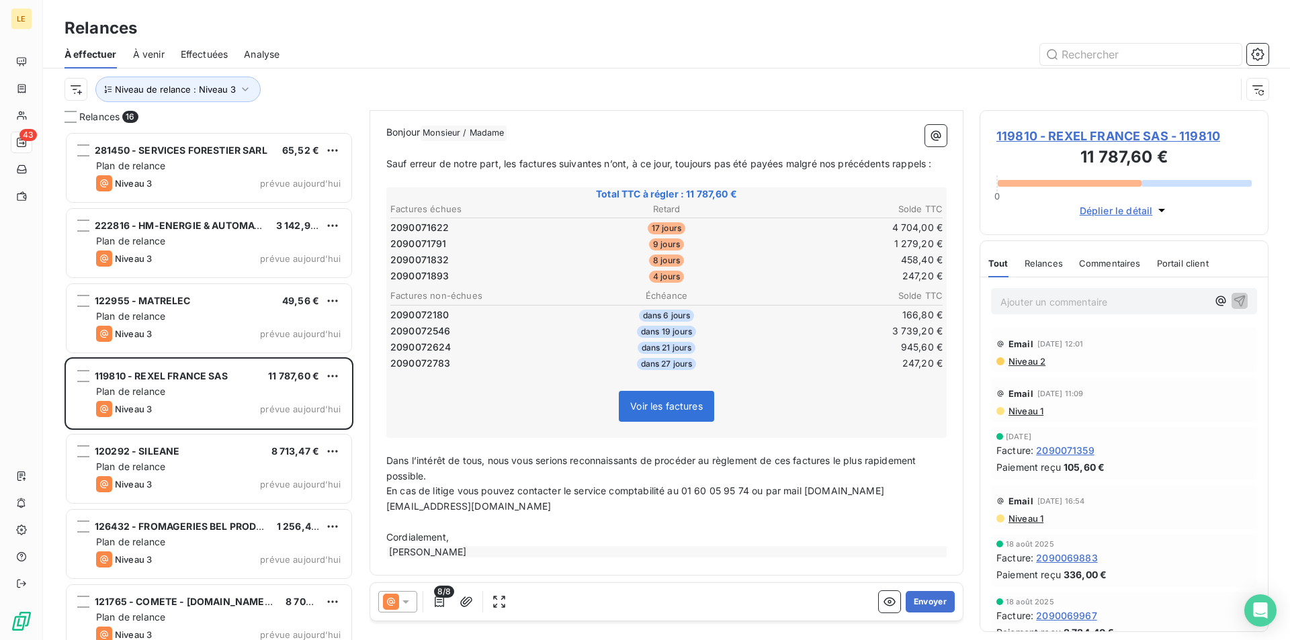
scroll to position [139, 0]
click at [181, 93] on span "Niveau de relance : Niveau 3" at bounding box center [175, 89] width 121 height 11
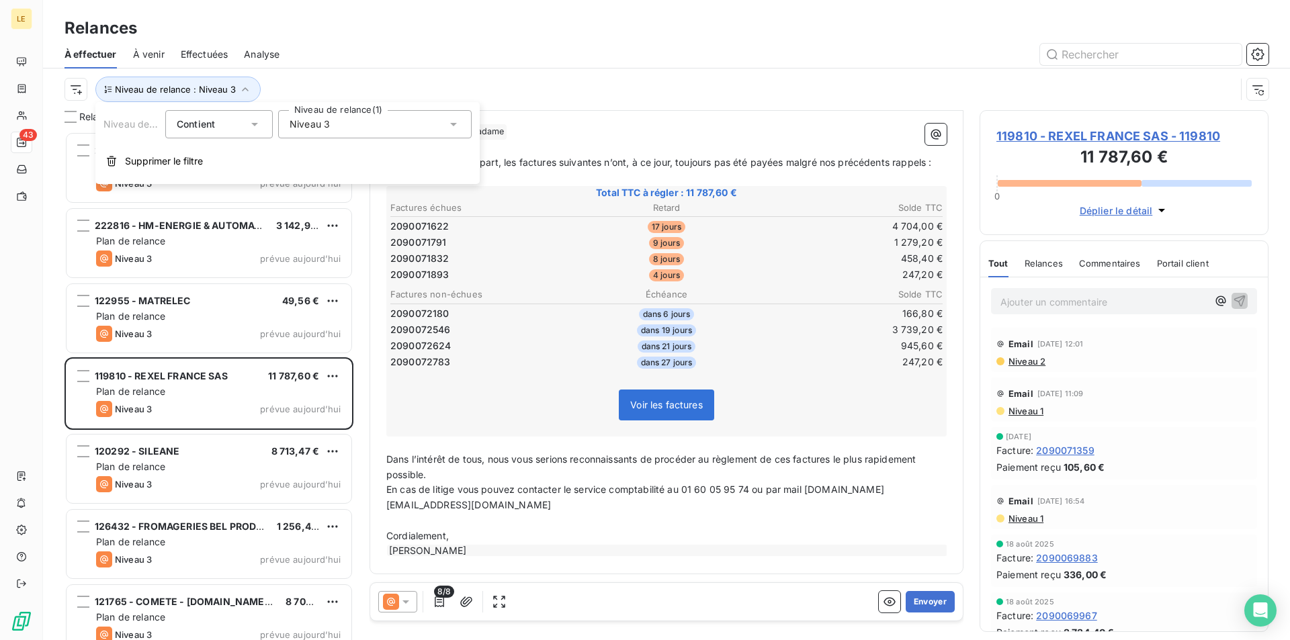
click at [367, 124] on div "Niveau 3" at bounding box center [374, 124] width 193 height 28
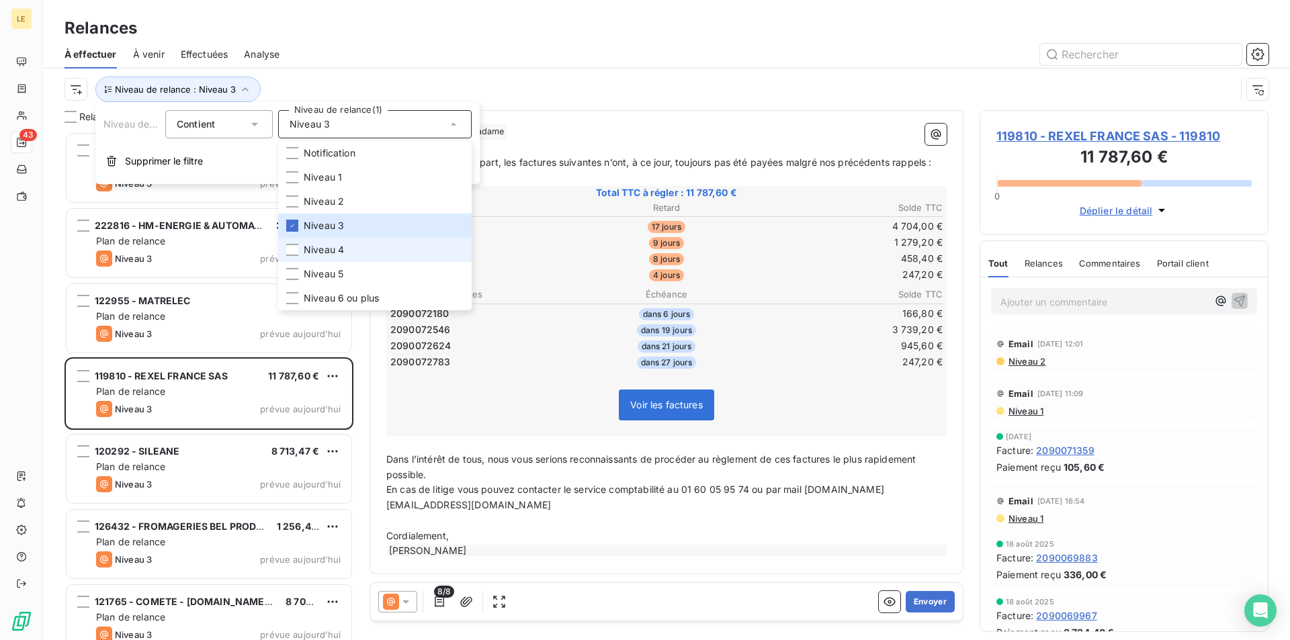
click at [324, 242] on li "Niveau 4" at bounding box center [374, 250] width 193 height 24
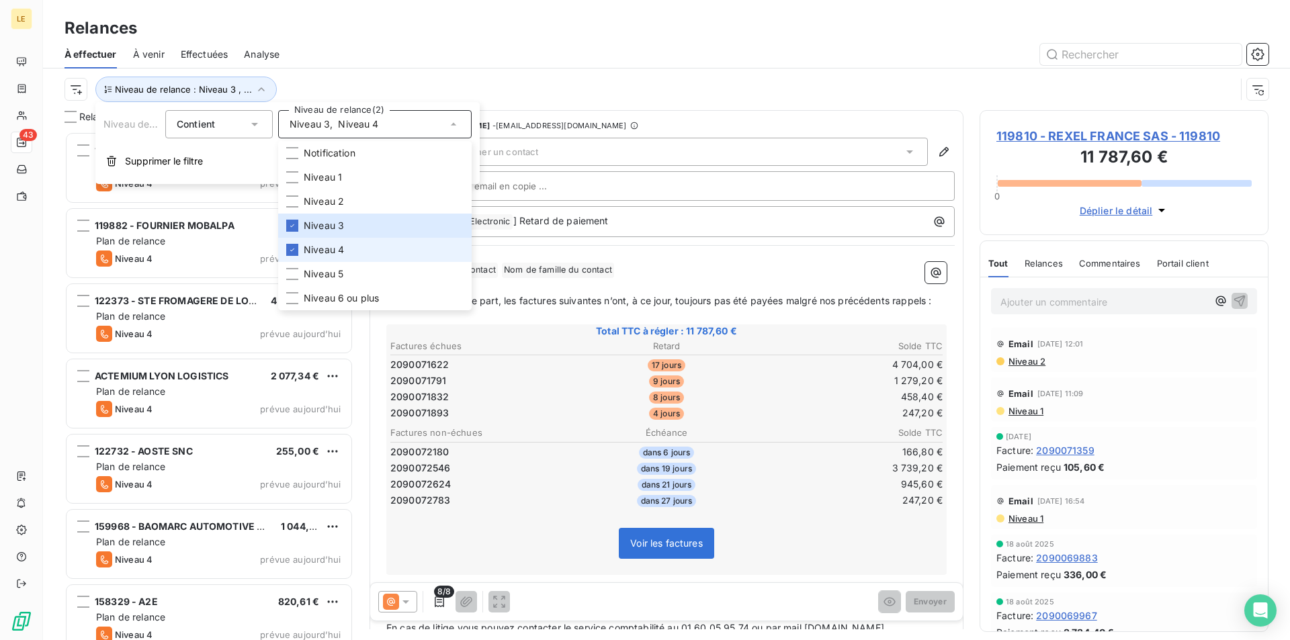
scroll to position [497, 277]
click at [330, 230] on span "Niveau 3" at bounding box center [324, 225] width 40 height 13
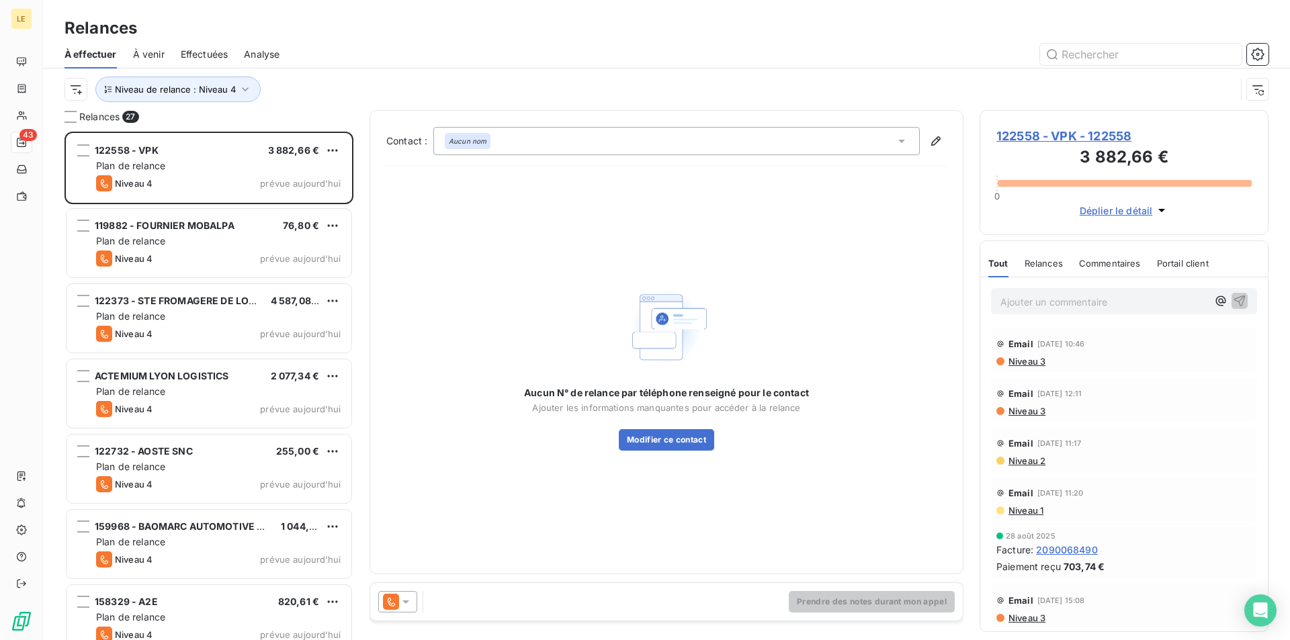
click at [532, 105] on div "Niveau de relance : Niveau 4" at bounding box center [666, 90] width 1204 height 42
click at [305, 207] on div "119882 - FOURNIER MOBALPA 76,80 € Plan de relance Niveau 4 prévue [DATE]" at bounding box center [208, 244] width 289 height 75
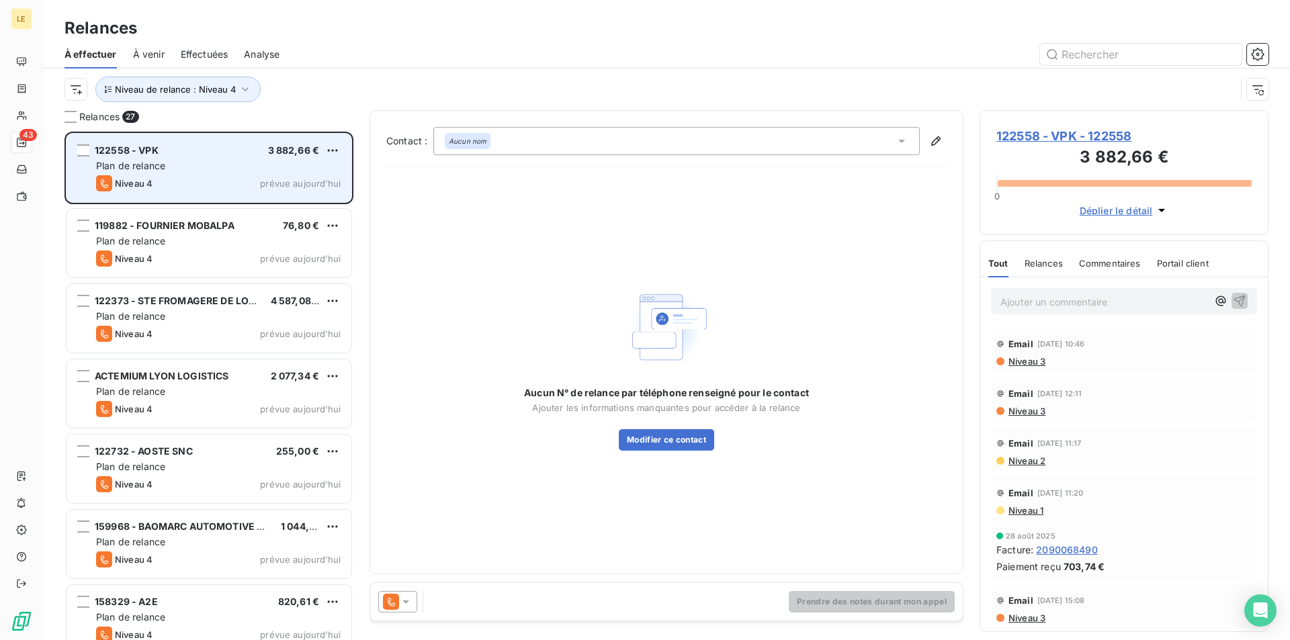
click at [311, 187] on span "prévue aujourd’hui" at bounding box center [300, 183] width 81 height 11
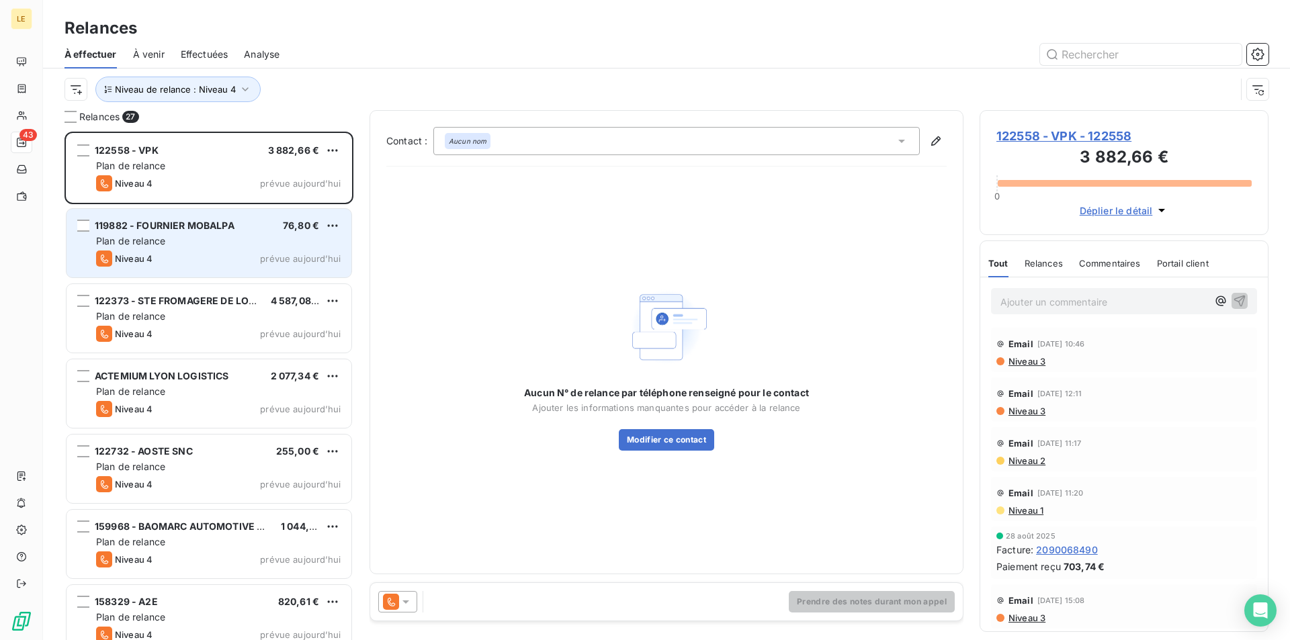
click at [318, 225] on span "76,80 €" at bounding box center [301, 225] width 36 height 11
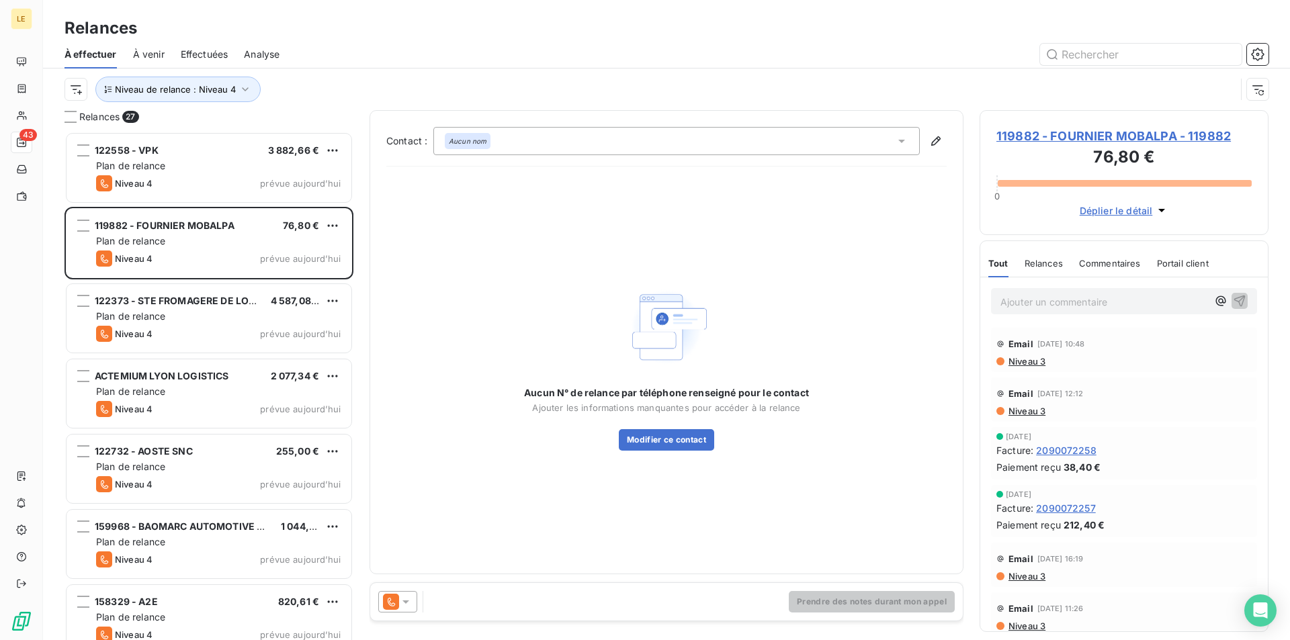
click at [317, 279] on div "119882 - FOURNIER MOBALPA 76,80 € Plan de relance Niveau 4 prévue [DATE]" at bounding box center [208, 244] width 289 height 75
click at [317, 282] on div "122373 - STE FROMAGERE DE LONS 4 587,08 € Plan de relance Niveau 4 prévue [DATE]" at bounding box center [208, 319] width 289 height 75
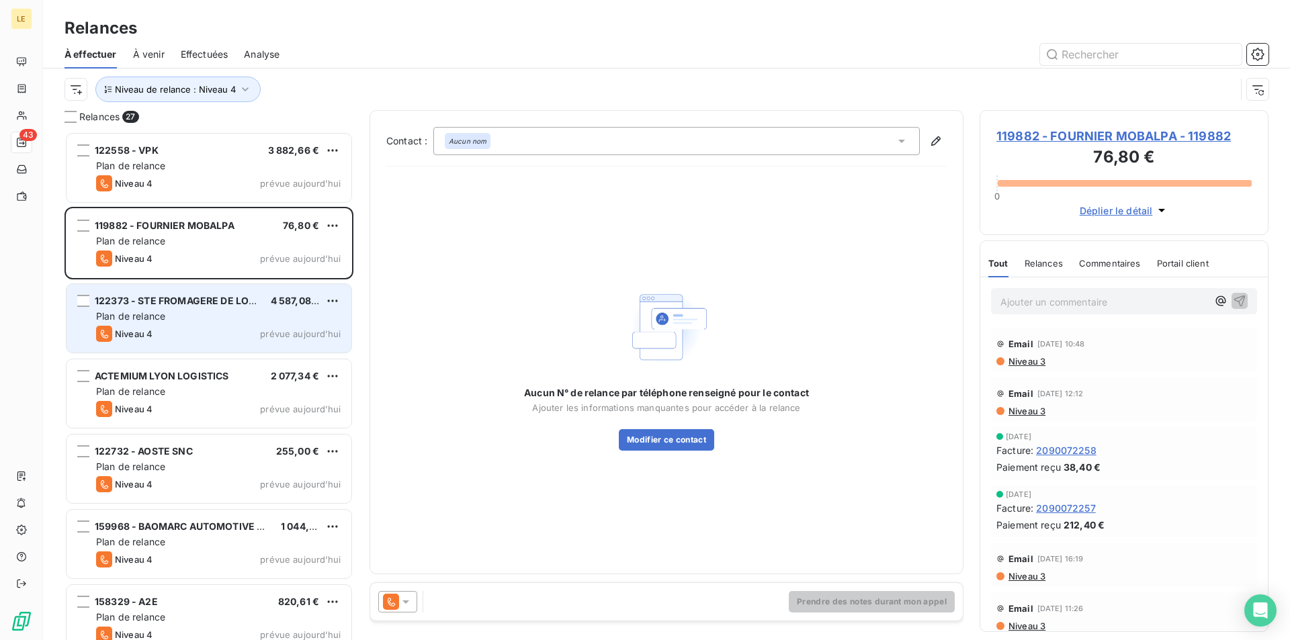
click at [215, 290] on div "122373 - STE FROMAGERE DE LONS 4 587,08 € Plan de relance Niveau 4 prévue [DATE]" at bounding box center [208, 318] width 285 height 69
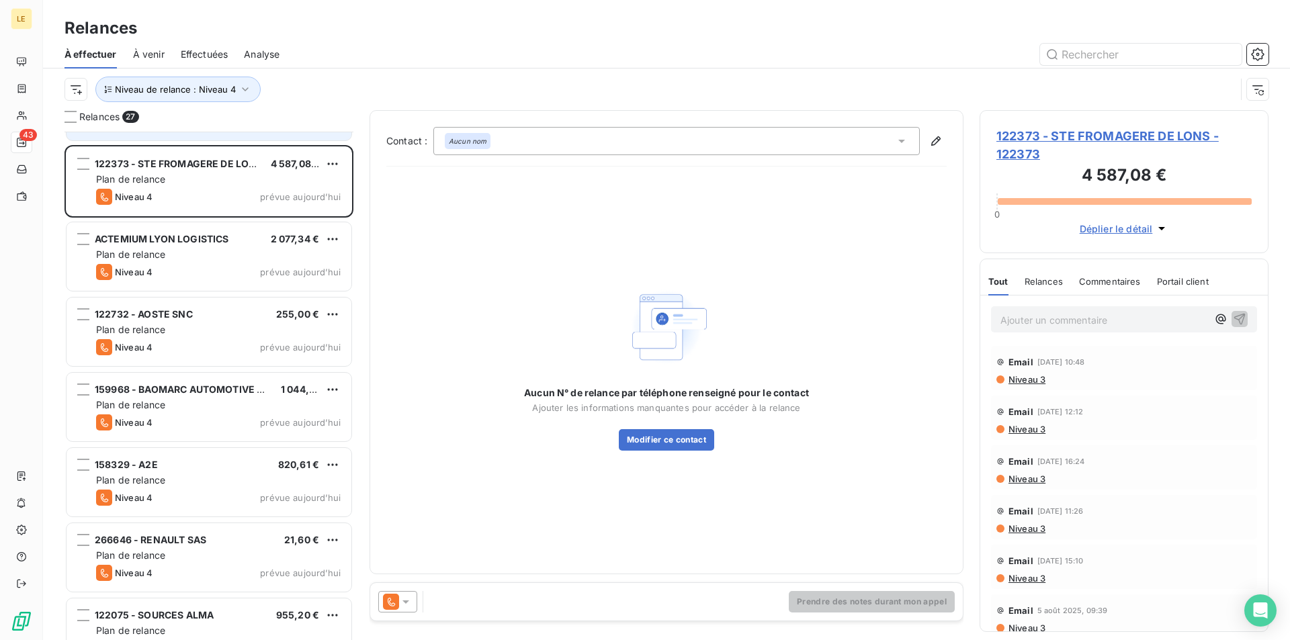
scroll to position [202, 0]
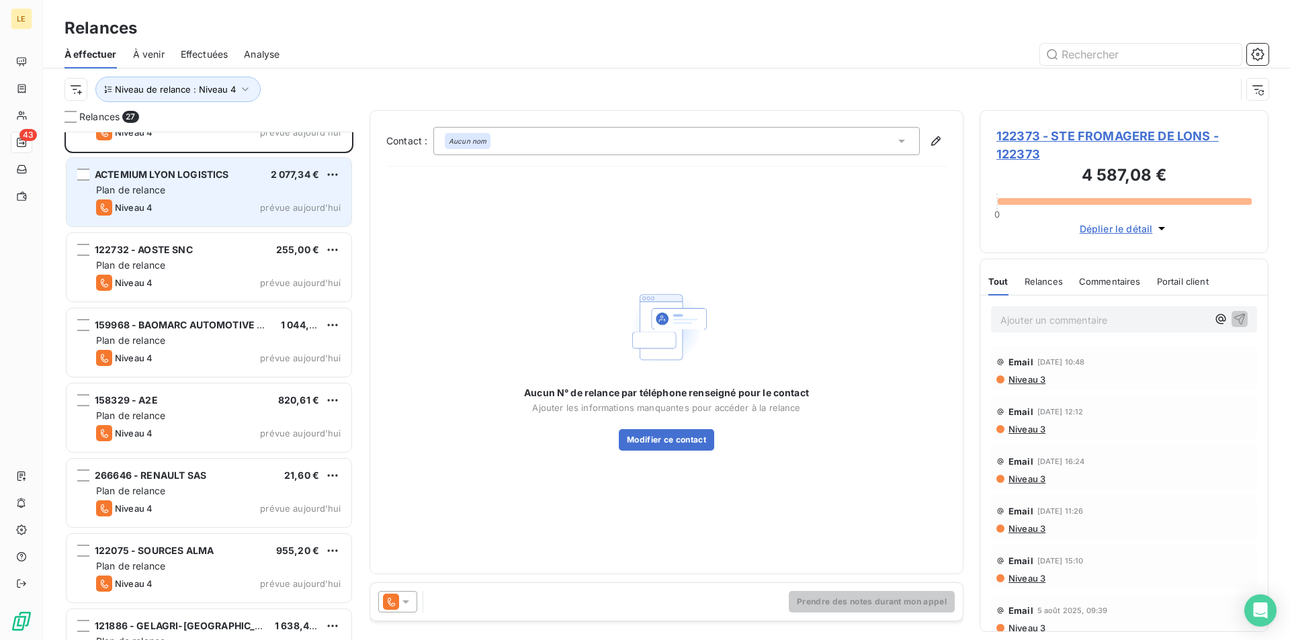
click at [206, 194] on div "Plan de relance" at bounding box center [218, 189] width 244 height 13
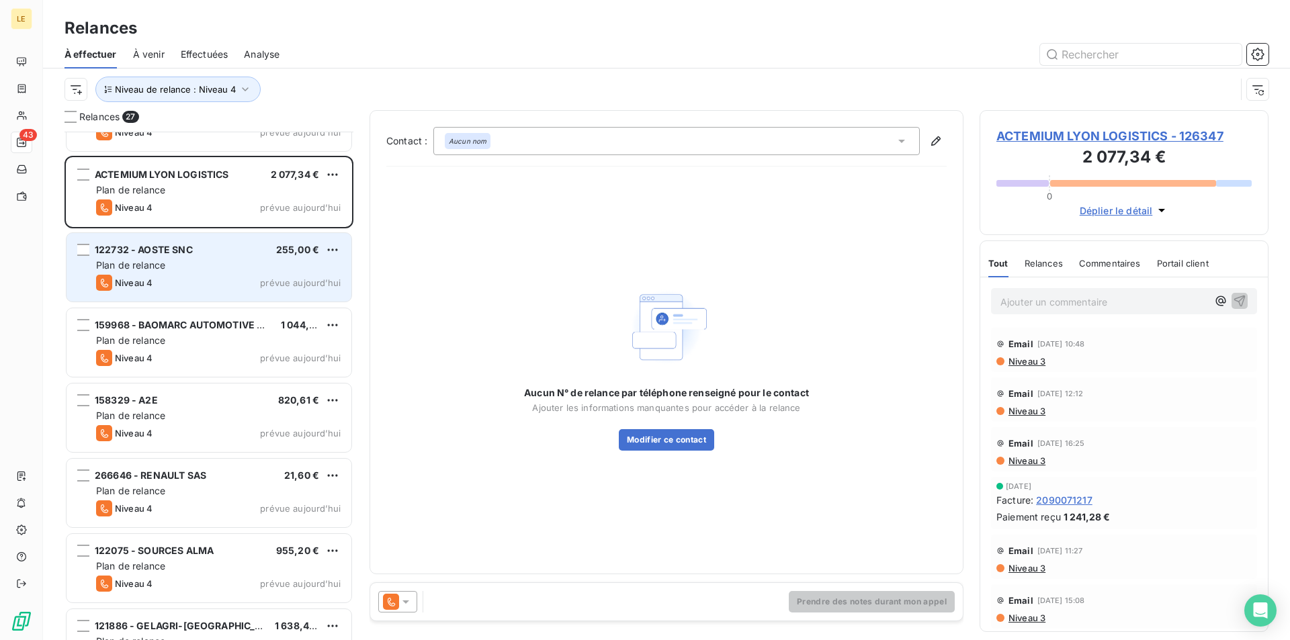
click at [211, 247] on div "122732 - AOSTE SNC 255,00 €" at bounding box center [218, 250] width 244 height 12
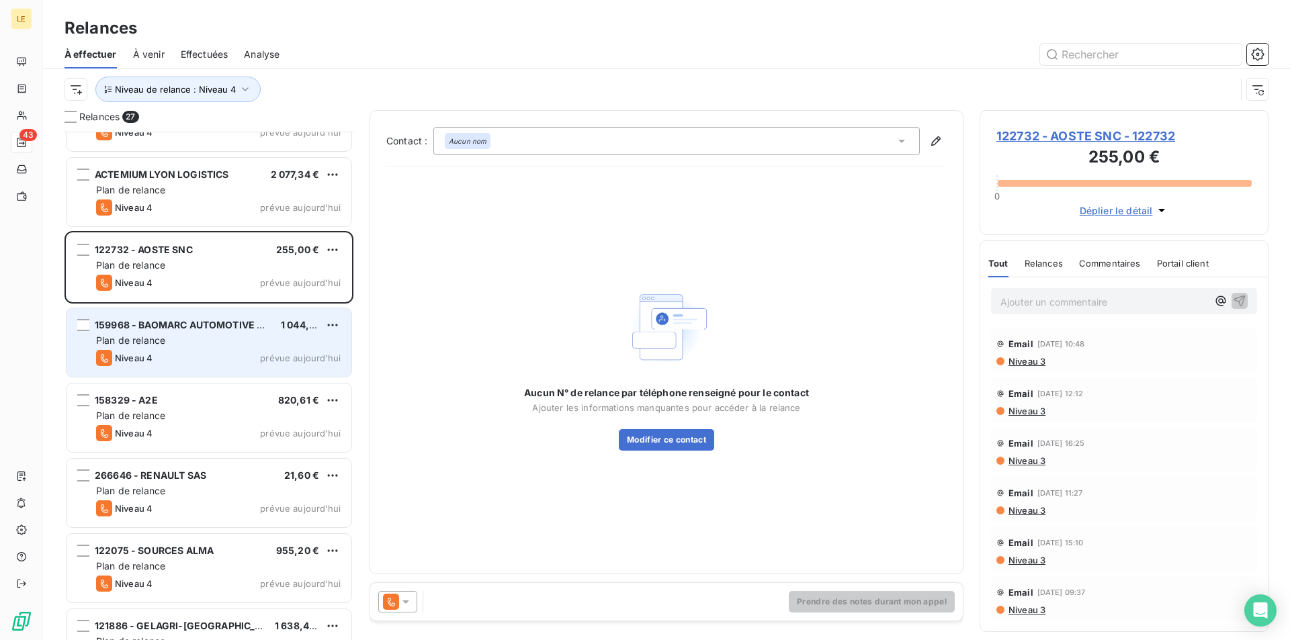
click at [216, 308] on div "159968 - BAOMARC AUTOMOTIVE SOLUTIONS F 1 044,00 € Plan de relance Niveau 4 pré…" at bounding box center [208, 342] width 285 height 69
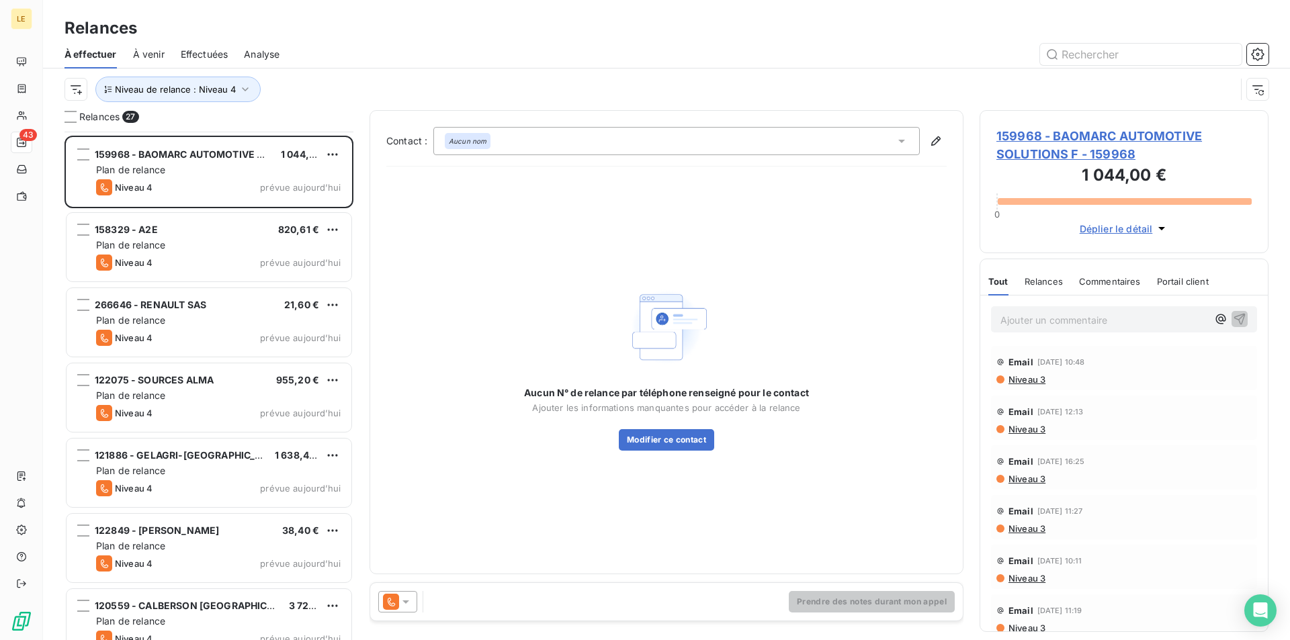
scroll to position [404, 0]
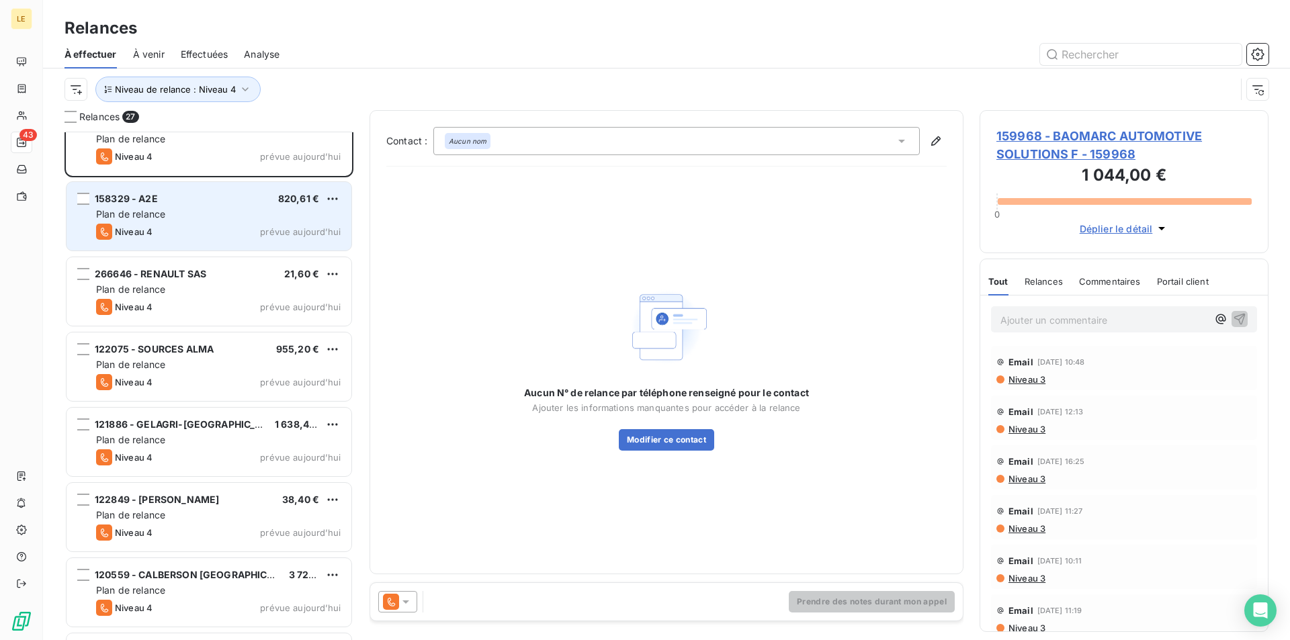
click at [208, 236] on div "Niveau 4 prévue aujourd’hui" at bounding box center [218, 232] width 244 height 16
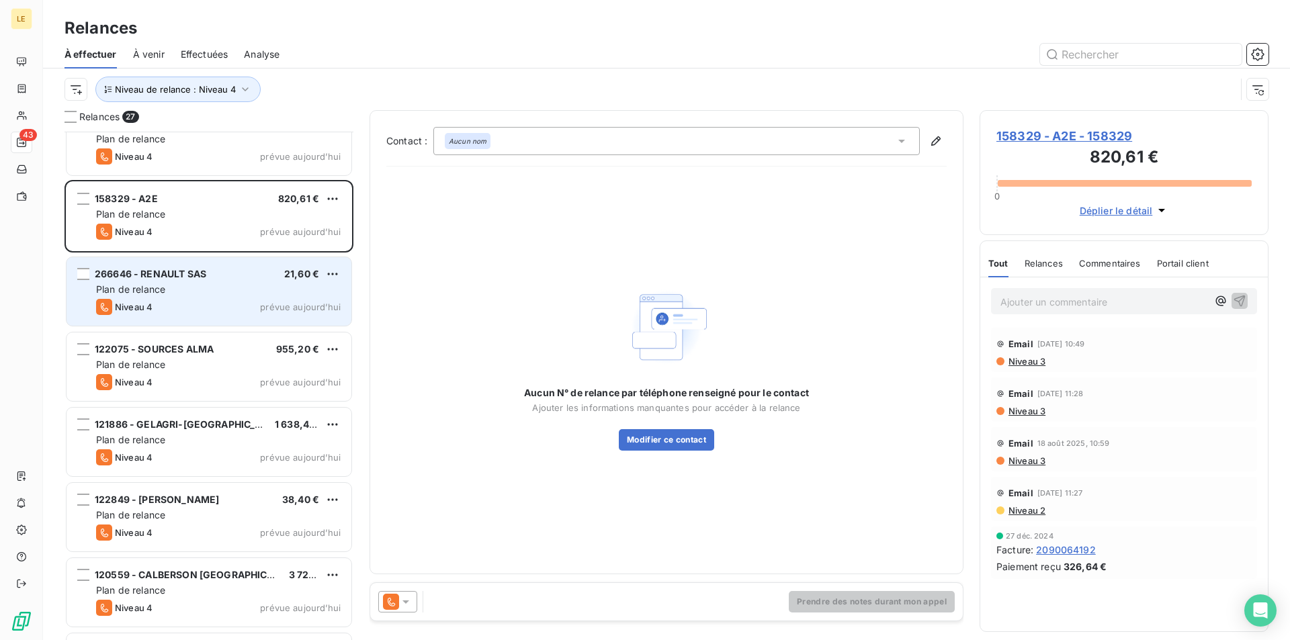
click at [220, 282] on div "266646 - RENAULT SAS 21,60 € Plan de relance Niveau 4 prévue [DATE]" at bounding box center [208, 291] width 285 height 69
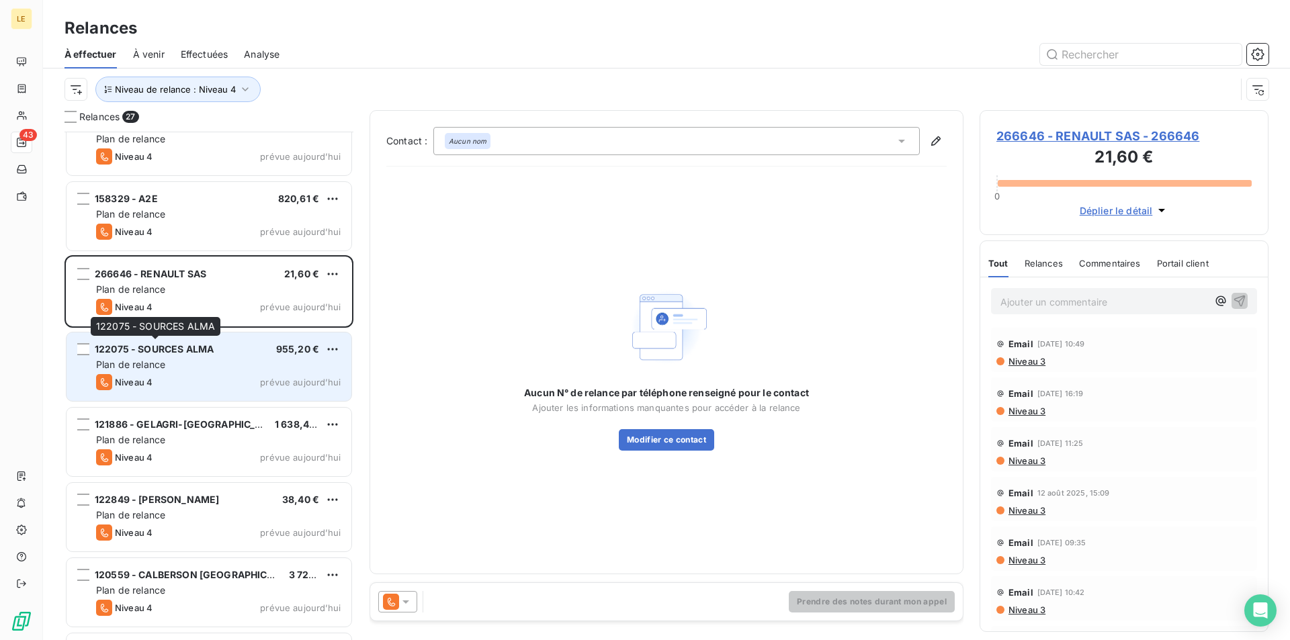
click at [214, 344] on span "122075 - SOURCES ALMA" at bounding box center [154, 348] width 119 height 11
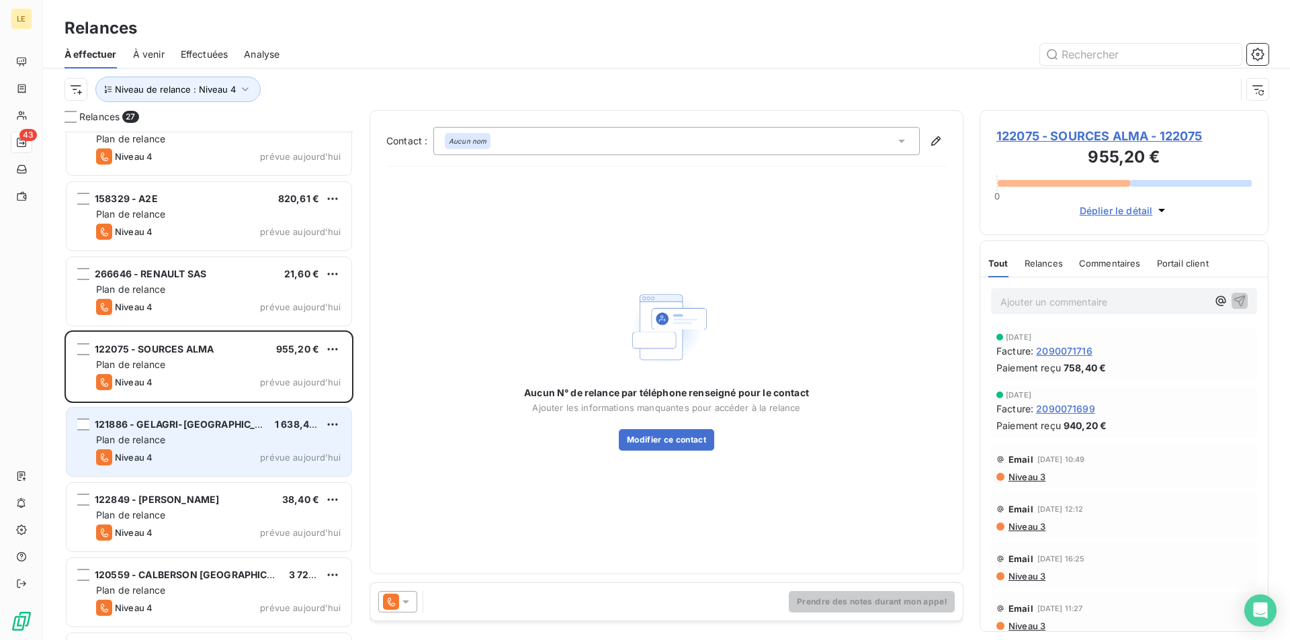
click at [210, 420] on span "121886 - GELAGRI-[GEOGRAPHIC_DATA]" at bounding box center [189, 423] width 188 height 11
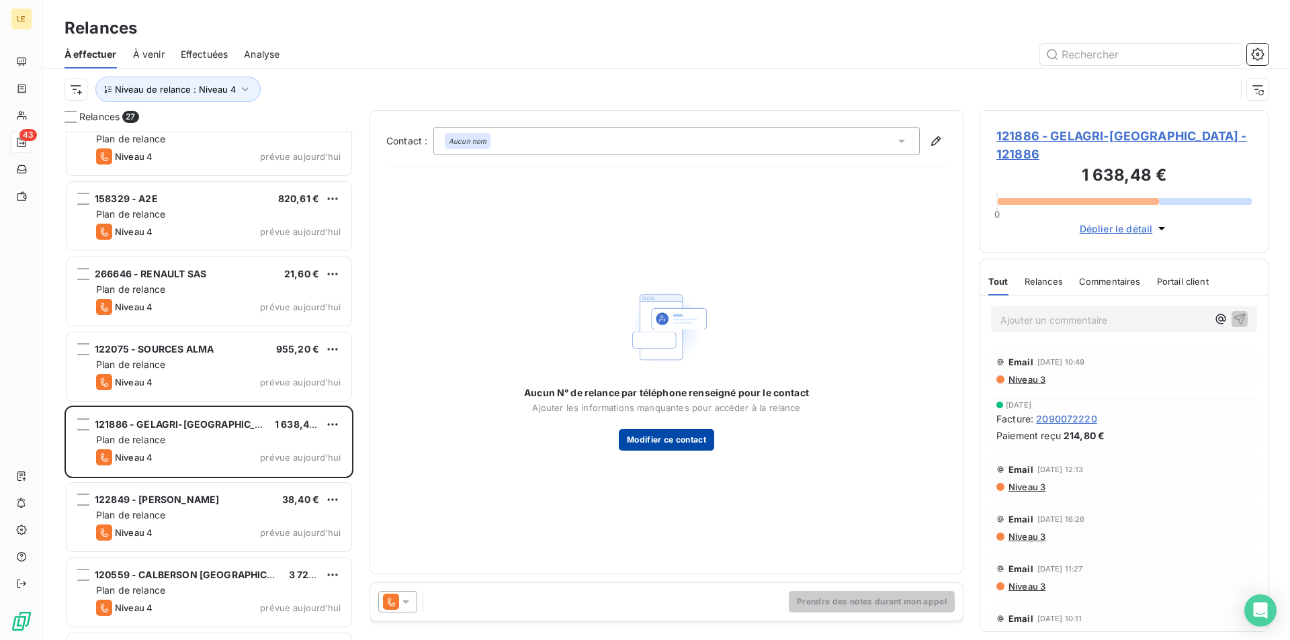
click at [695, 441] on button "Modifier ce contact" at bounding box center [666, 439] width 95 height 21
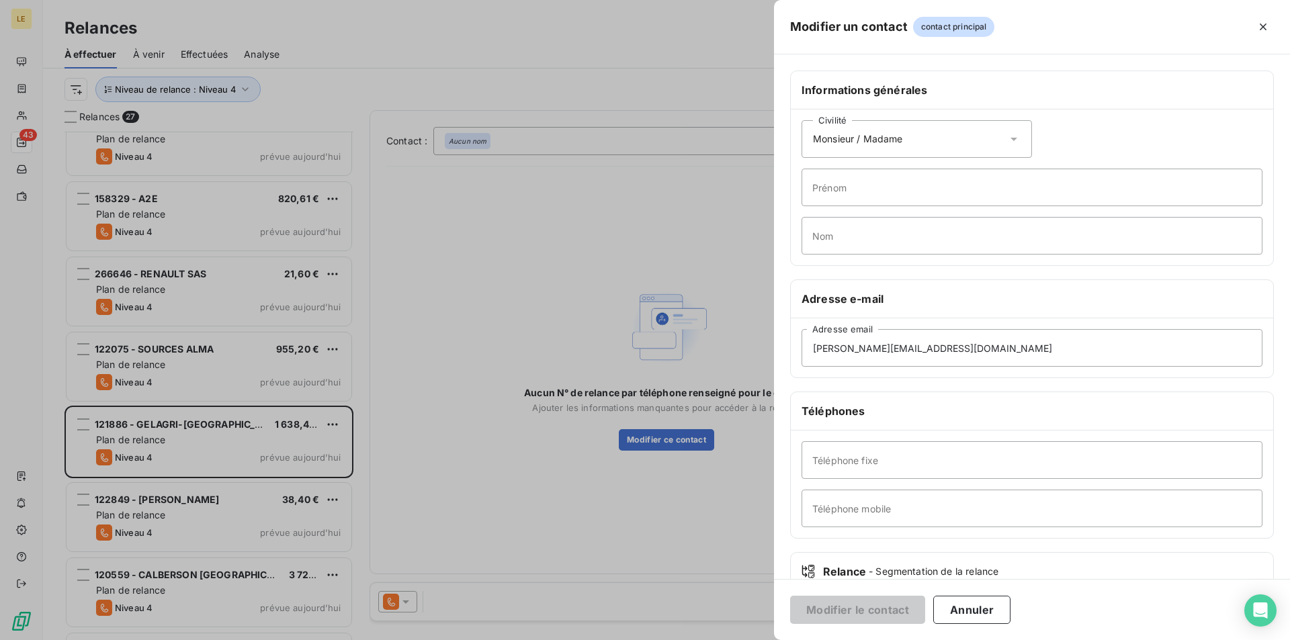
click at [737, 265] on div at bounding box center [645, 320] width 1290 height 640
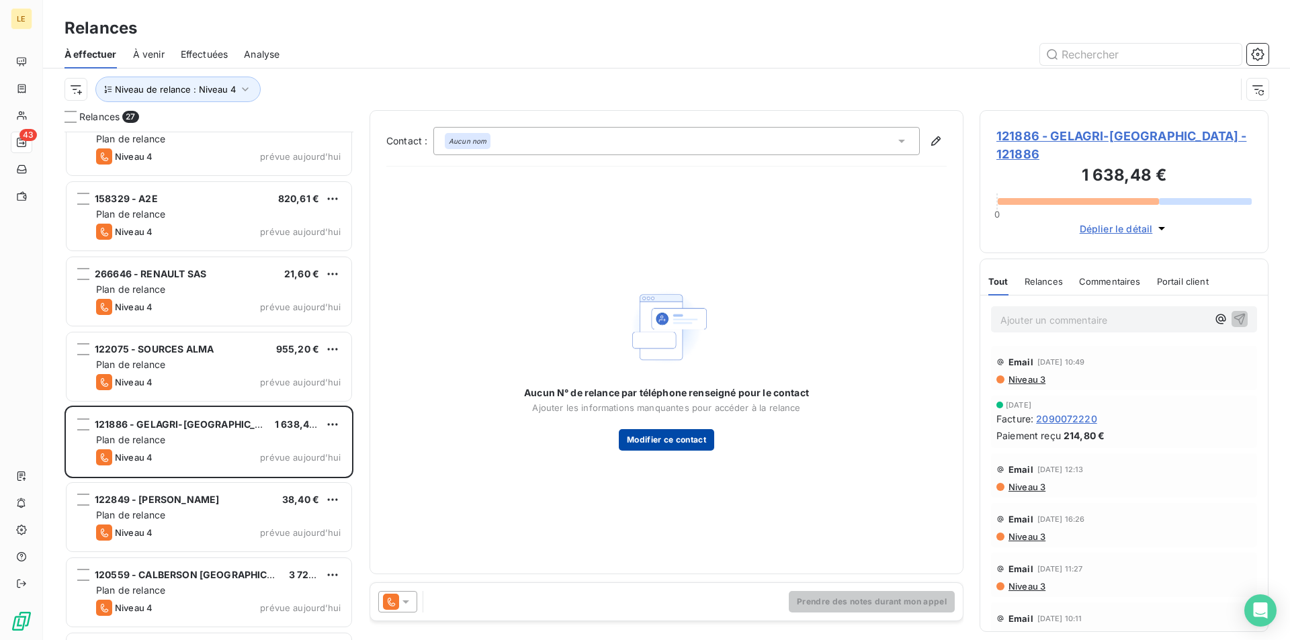
click at [710, 433] on button "Modifier ce contact" at bounding box center [666, 439] width 95 height 21
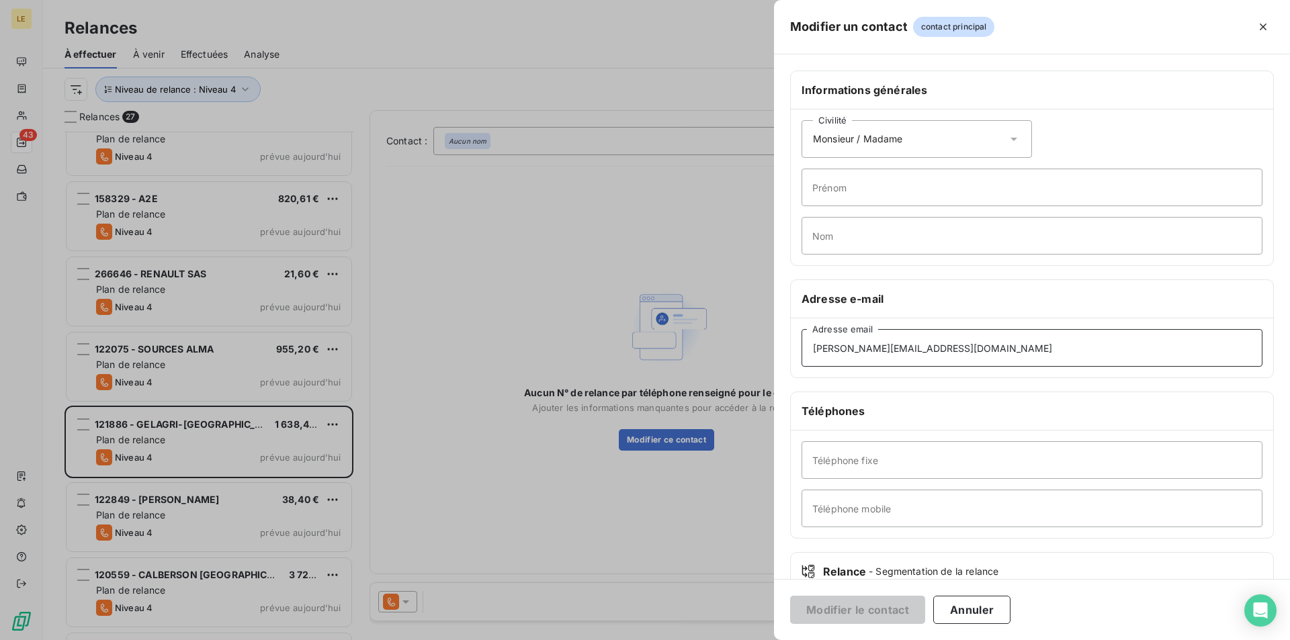
click at [958, 344] on input "[PERSON_NAME][EMAIL_ADDRESS][DOMAIN_NAME]" at bounding box center [1031, 348] width 461 height 38
click at [960, 402] on div "Téléphones" at bounding box center [1032, 411] width 482 height 38
click at [952, 345] on input "[PERSON_NAME][EMAIL_ADDRESS][DOMAIN_NAME]" at bounding box center [1031, 348] width 461 height 38
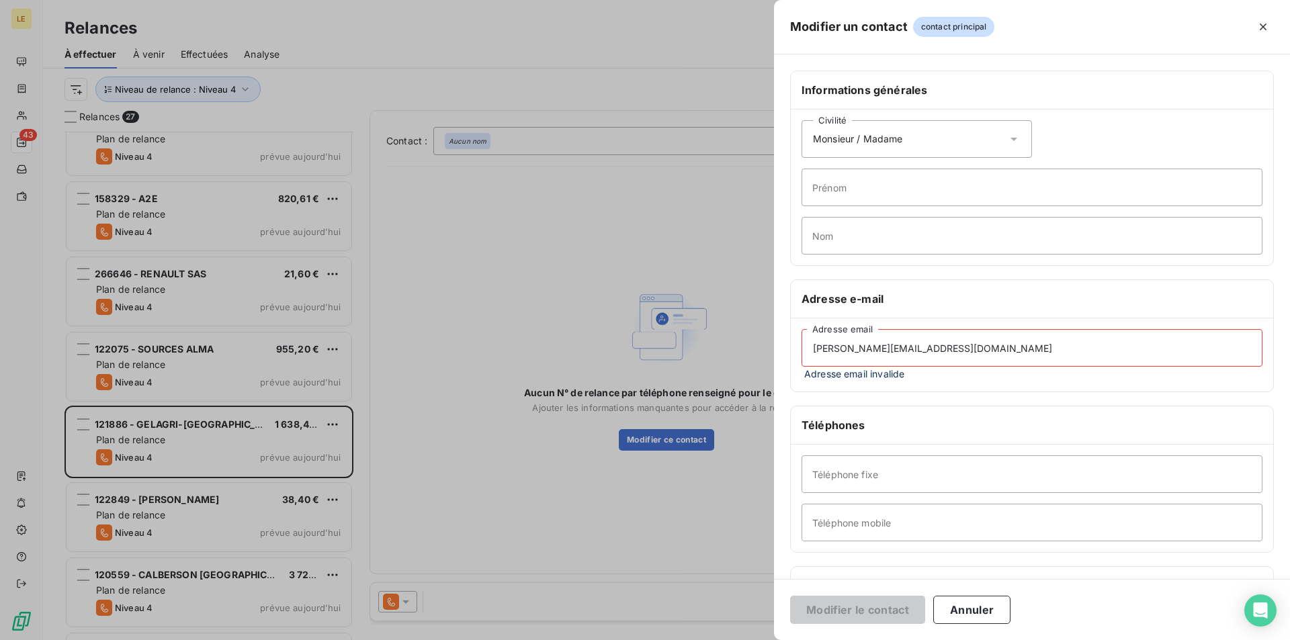
type input "[PERSON_NAME][EMAIL_ADDRESS][DOMAIN_NAME]"
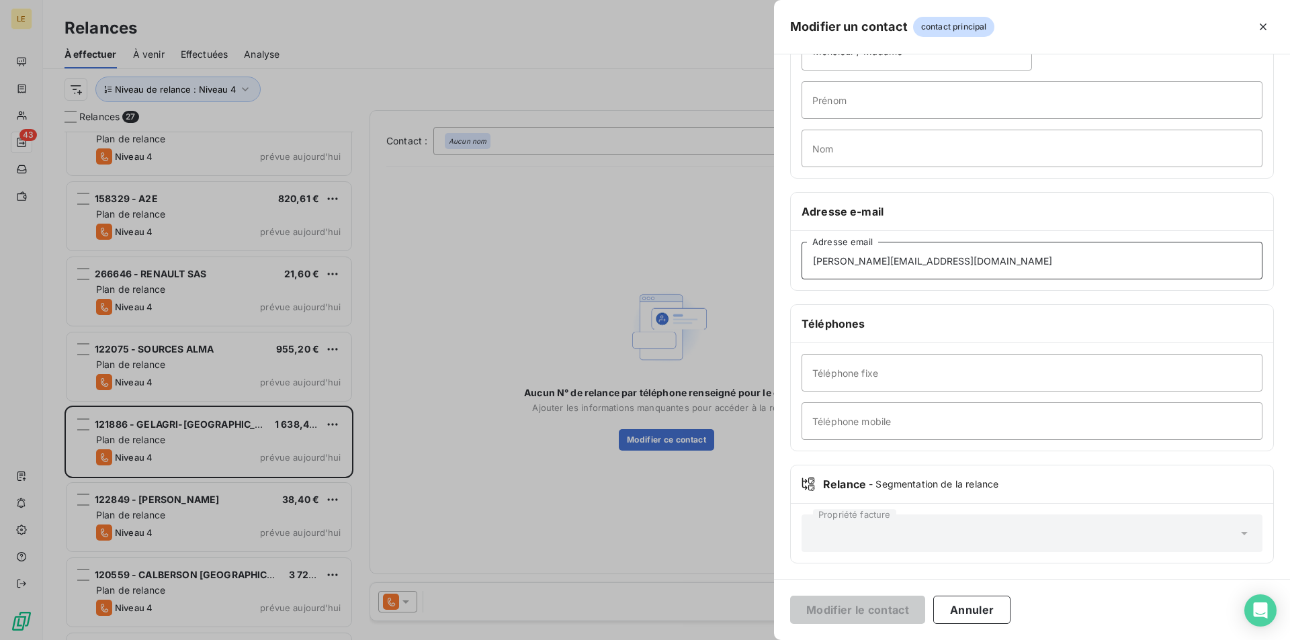
scroll to position [88, 0]
click at [646, 537] on div at bounding box center [645, 320] width 1290 height 640
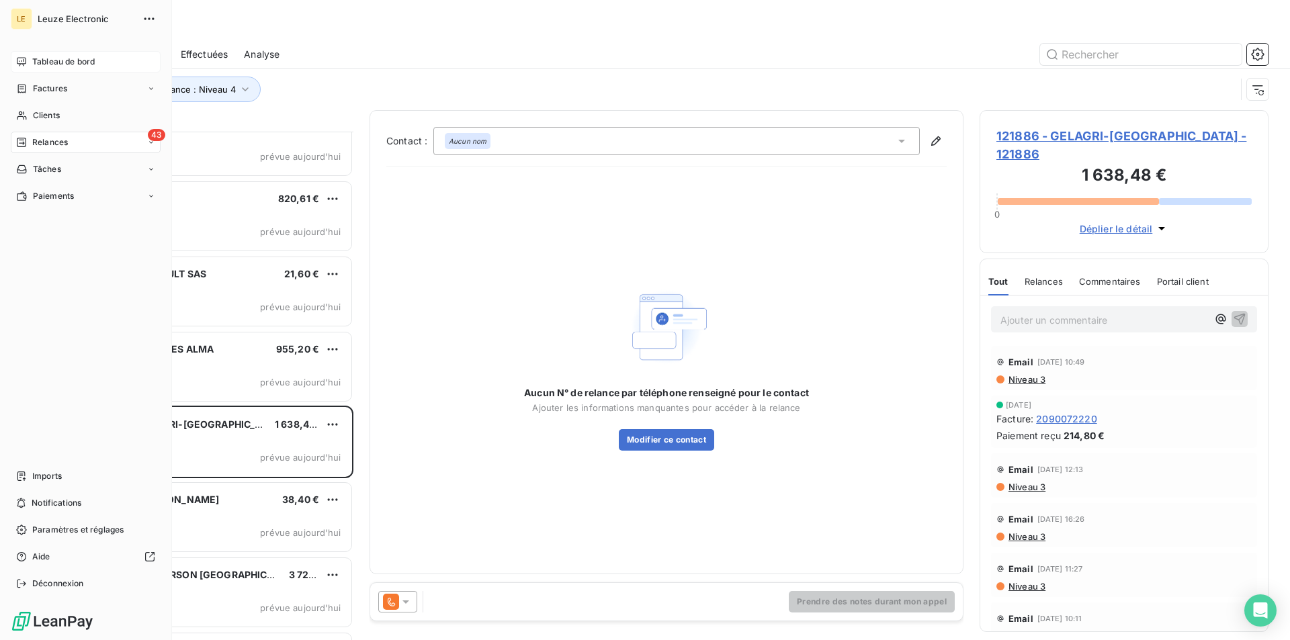
click at [61, 63] on span "Tableau de bord" at bounding box center [63, 62] width 62 height 12
